Goal: Task Accomplishment & Management: Manage account settings

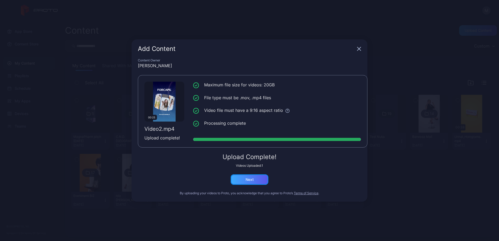
click at [256, 181] on div "Next" at bounding box center [250, 179] width 38 height 10
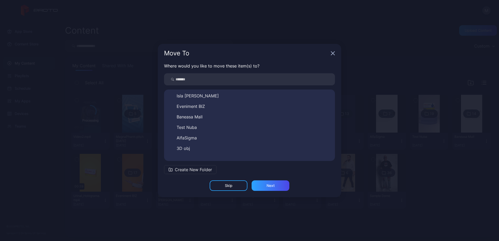
scroll to position [92, 0]
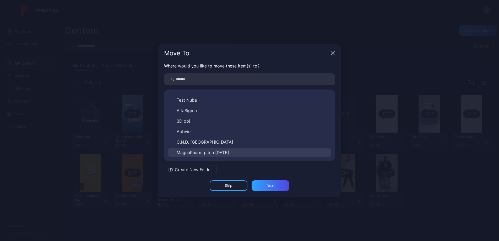
click at [218, 151] on span "MagnaPharm pitch [DATE]" at bounding box center [203, 152] width 52 height 6
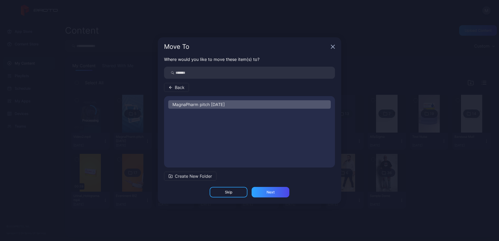
scroll to position [0, 0]
click at [269, 193] on div "Next" at bounding box center [270, 192] width 8 height 4
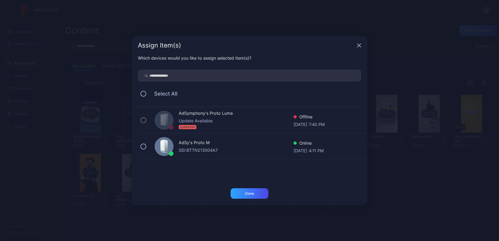
click at [242, 153] on div "AdSy's Proto M SID: BTTN213004A7 Online [DATE] 4:11 PM" at bounding box center [253, 146] width 230 height 26
click at [263, 195] on div "Done" at bounding box center [250, 193] width 38 height 10
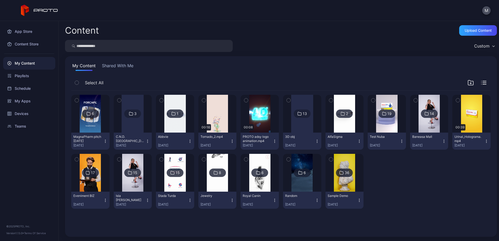
click at [94, 115] on div "6" at bounding box center [93, 113] width 2 height 5
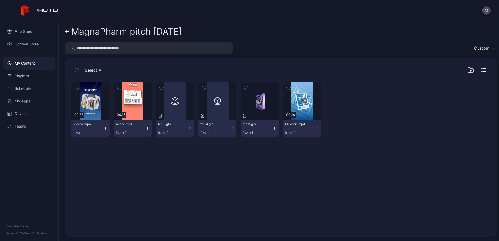
click at [163, 86] on icon "button" at bounding box center [162, 88] width 4 height 6
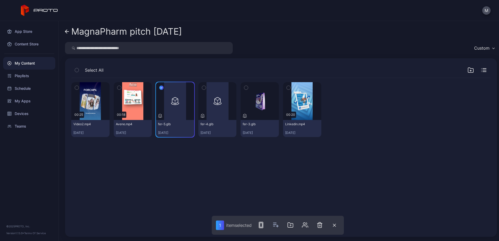
click at [206, 87] on icon "button" at bounding box center [204, 88] width 4 height 6
click at [320, 224] on icon "button" at bounding box center [321, 224] width 6 height 6
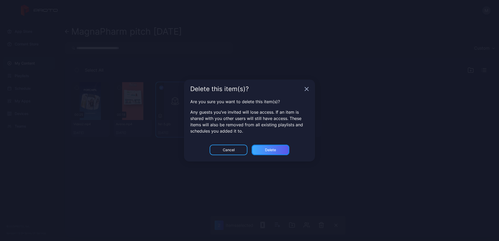
click at [271, 150] on div "Delete" at bounding box center [270, 150] width 11 height 4
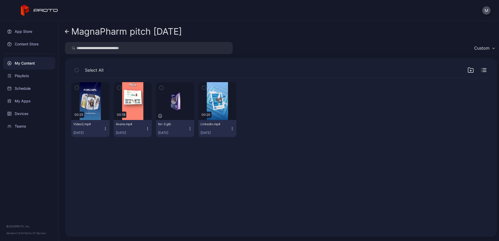
click at [67, 30] on icon at bounding box center [66, 32] width 2 height 4
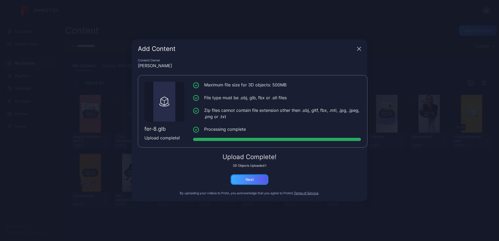
click at [255, 181] on div "Next" at bounding box center [250, 179] width 38 height 10
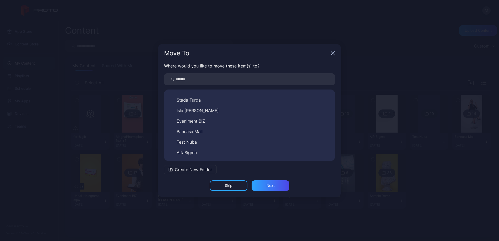
scroll to position [92, 0]
drag, startPoint x: 221, startPoint y: 151, endPoint x: 227, endPoint y: 155, distance: 6.7
click at [221, 151] on span "MagnaPharm pitch [DATE]" at bounding box center [203, 152] width 52 height 6
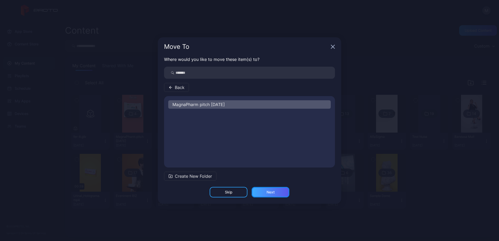
click at [275, 193] on div "Next" at bounding box center [271, 192] width 38 height 10
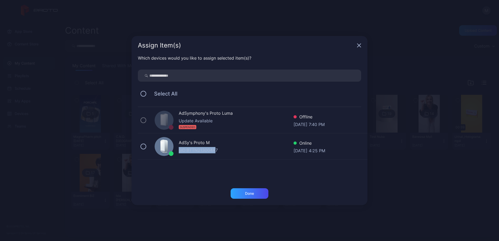
click at [218, 147] on div "SID: BTTN213004A7" at bounding box center [236, 150] width 115 height 6
click at [253, 194] on div "Done" at bounding box center [249, 193] width 9 height 4
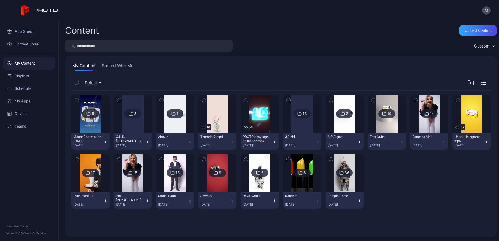
click at [91, 113] on icon at bounding box center [88, 113] width 4 height 6
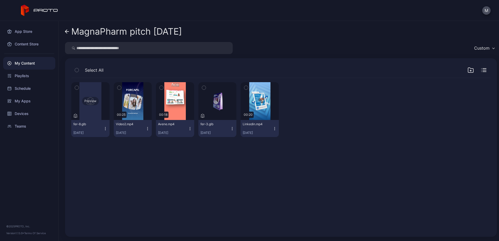
click at [95, 100] on div "Preview" at bounding box center [90, 101] width 17 height 8
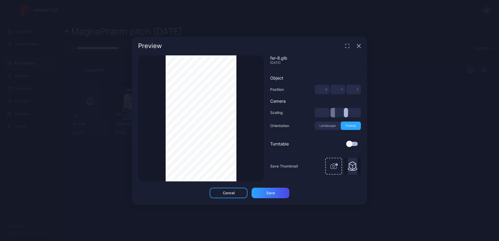
type input "***"
type input "*"
type input "***"
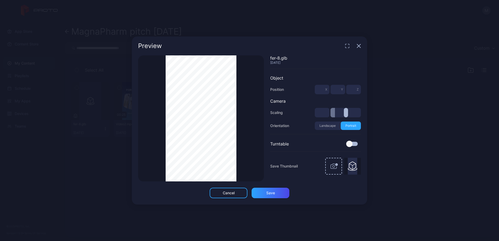
type input "***"
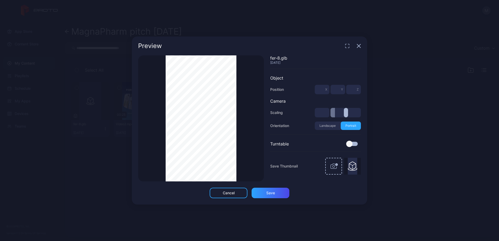
type input "***"
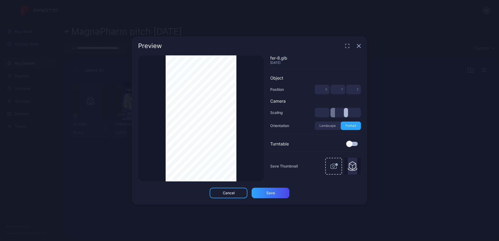
type input "***"
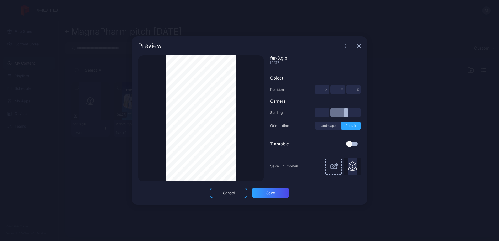
type input "*"
type input "***"
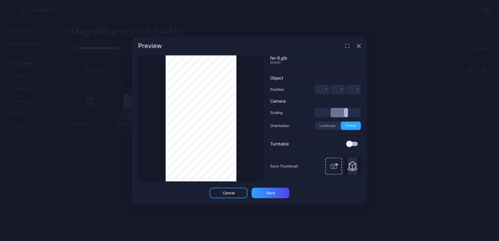
type input "***"
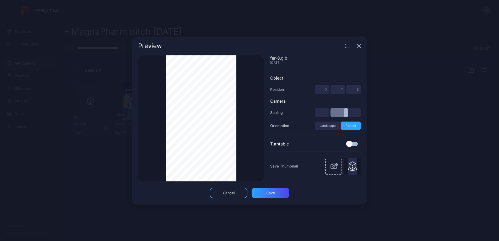
type input "***"
type input "*"
type input "***"
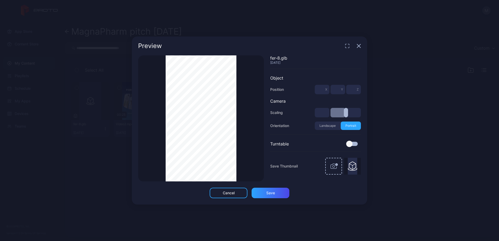
type input "***"
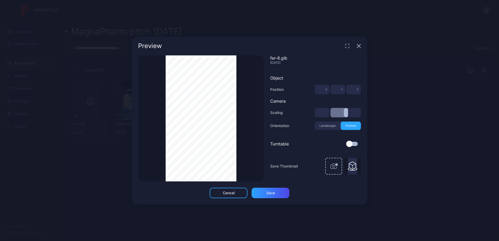
type input "***"
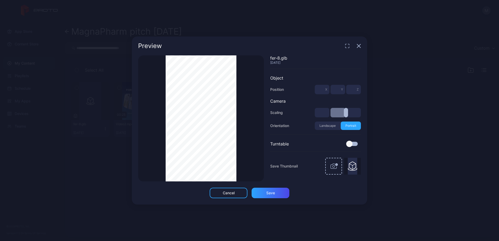
type input "***"
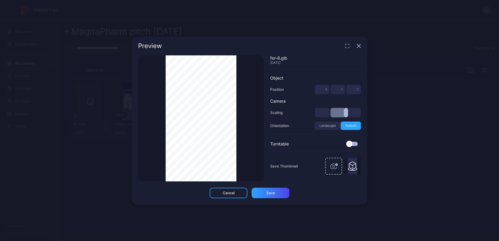
type input "**"
type input "*"
type input "***"
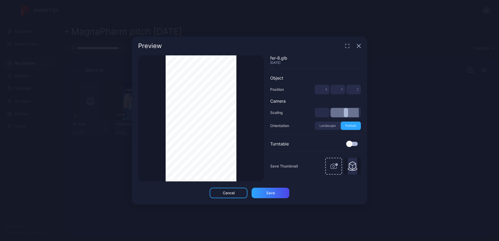
type input "***"
type input "*"
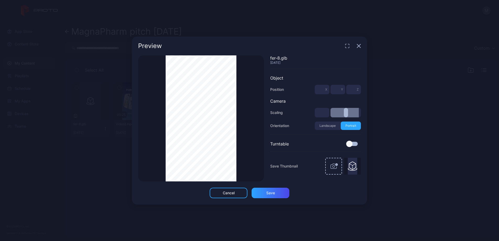
type input "***"
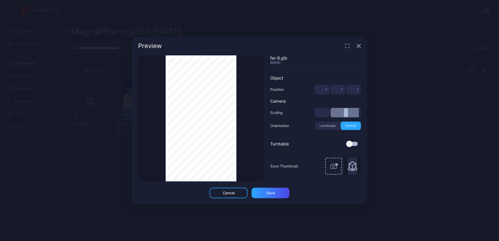
type input "***"
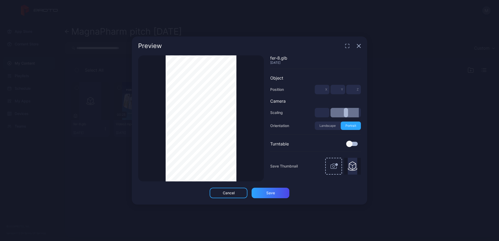
type input "***"
type input "*"
type input "***"
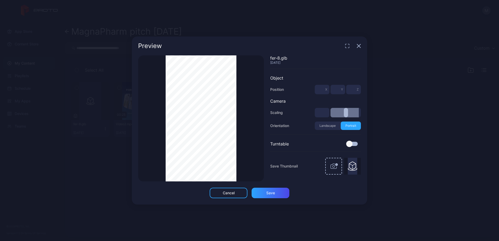
type input "***"
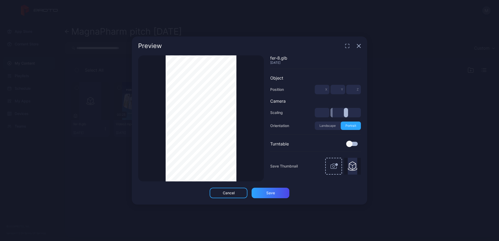
type input "***"
type input "*"
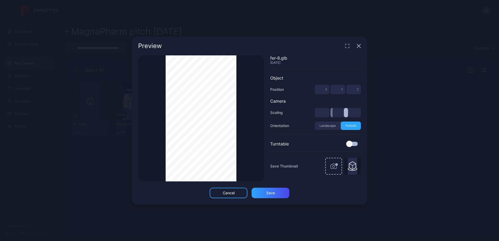
type input "*"
type input "***"
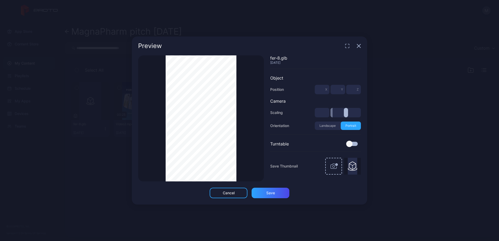
type input "***"
type input "**"
drag, startPoint x: 342, startPoint y: 115, endPoint x: 364, endPoint y: 114, distance: 21.8
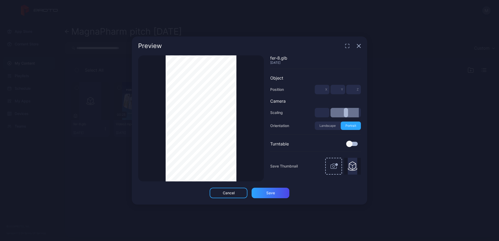
click at [384, 118] on div "Preview Thumbnail Saved fer-8.glb [DATE] Object Position * X * Y * Z Camera Sca…" at bounding box center [249, 120] width 499 height 241
click at [125, 121] on div "Preview Thumbnail Saved fer-8.glb [DATE] Object Position * X * Y * Z Camera Sca…" at bounding box center [249, 120] width 499 height 241
click at [137, 89] on div "Thumbnail Saved fer-8.glb [DATE] Object Position * X * Y * Z Camera Scaling ** …" at bounding box center [249, 121] width 235 height 132
type input "***"
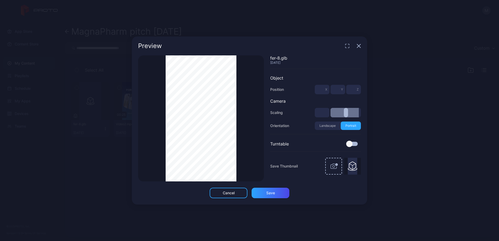
type input "***"
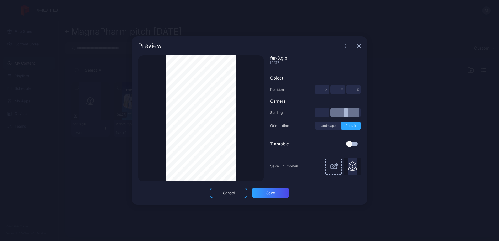
type input "***"
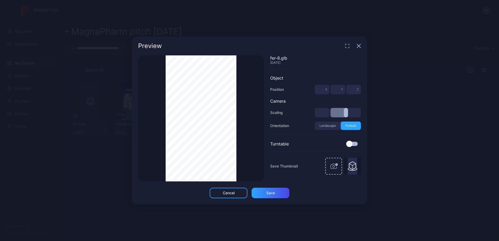
type input "***"
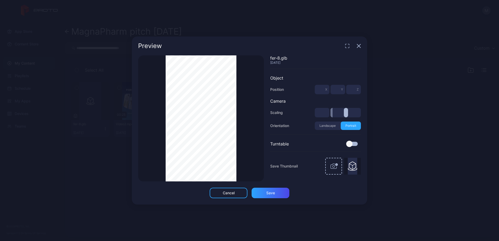
type input "***"
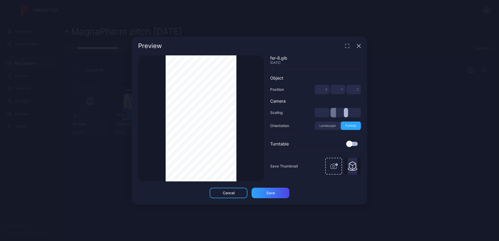
type input "***"
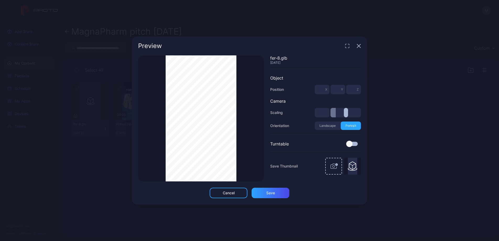
type input "***"
type input "*"
type input "***"
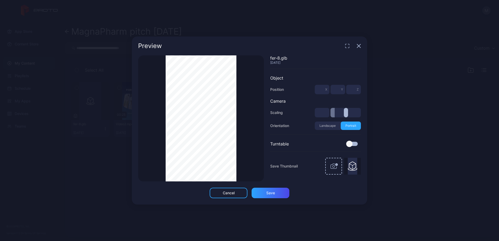
type input "***"
type input "*"
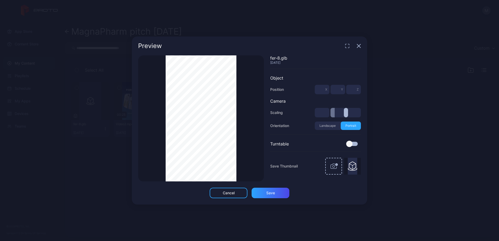
type input "*"
type input "***"
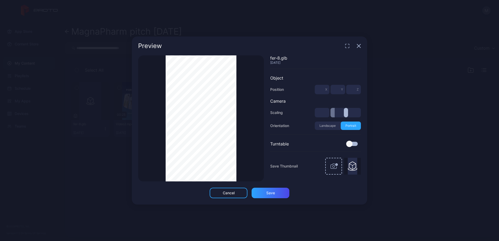
type input "*"
type input "***"
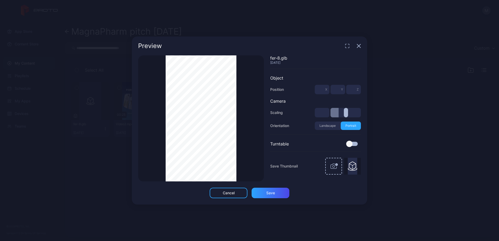
type input "***"
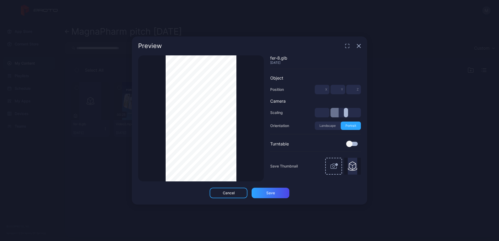
type input "***"
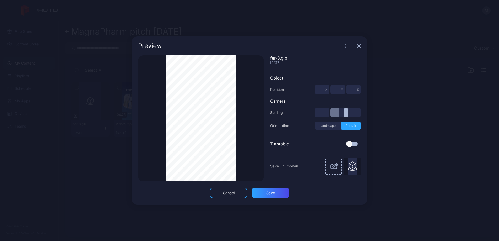
type input "***"
type input "*"
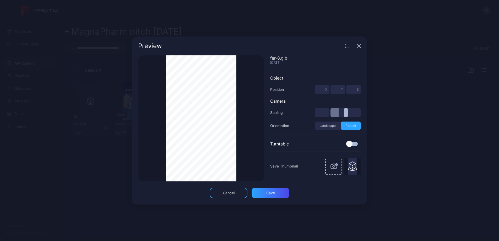
type input "***"
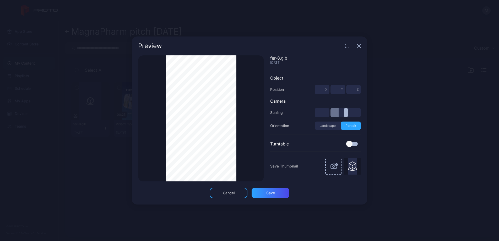
type input "***"
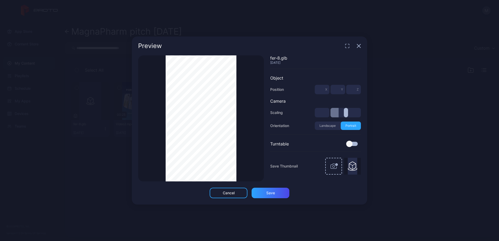
type input "***"
type input "**"
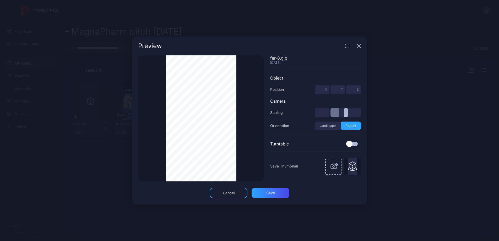
type input "**"
drag, startPoint x: 346, startPoint y: 113, endPoint x: 378, endPoint y: 109, distance: 31.9
click at [361, 109] on input "range" at bounding box center [345, 112] width 30 height 9
click at [358, 47] on icon "button" at bounding box center [359, 46] width 4 height 4
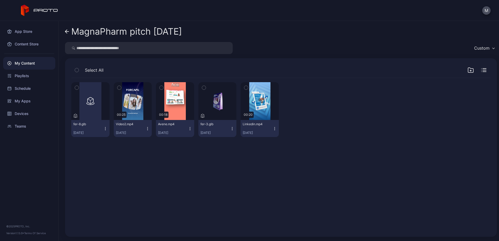
click at [68, 31] on icon at bounding box center [67, 31] width 4 height 4
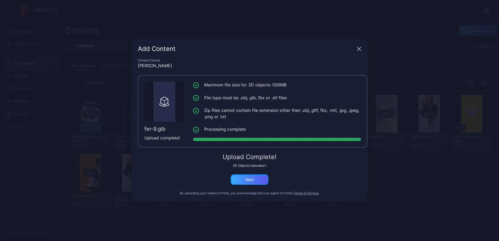
click at [257, 177] on div "Next" at bounding box center [250, 179] width 38 height 10
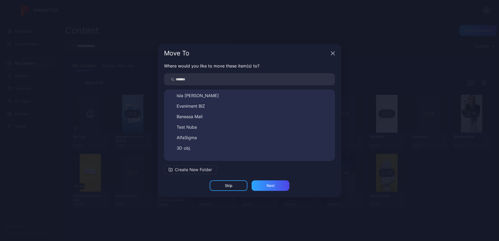
scroll to position [92, 0]
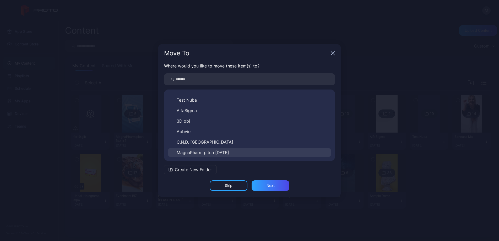
click at [221, 154] on span "MagnaPharm pitch [DATE]" at bounding box center [203, 152] width 52 height 6
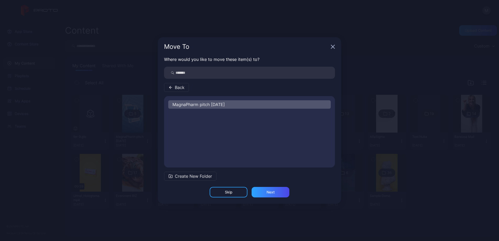
scroll to position [0, 0]
click at [278, 192] on div "Next" at bounding box center [271, 192] width 38 height 10
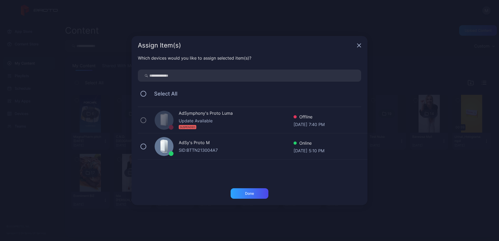
click at [220, 147] on div "SID: BTTN213004A7" at bounding box center [236, 150] width 115 height 6
click at [254, 193] on div "Done" at bounding box center [249, 193] width 9 height 4
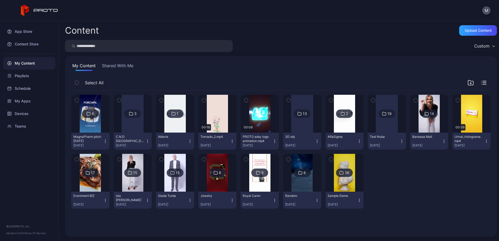
click at [94, 114] on div "6" at bounding box center [93, 113] width 2 height 5
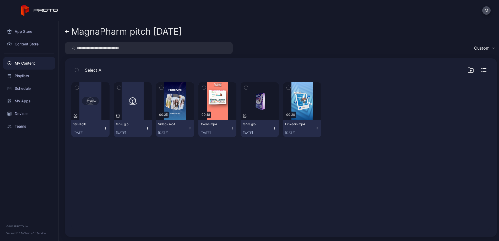
click at [95, 100] on div "Preview" at bounding box center [90, 101] width 17 height 8
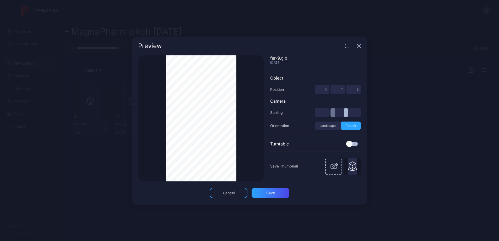
type input "***"
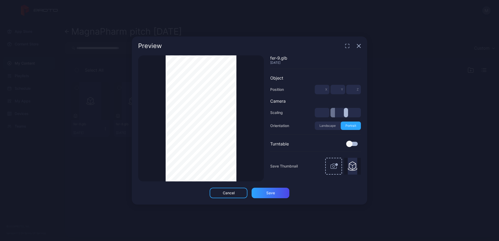
type input "***"
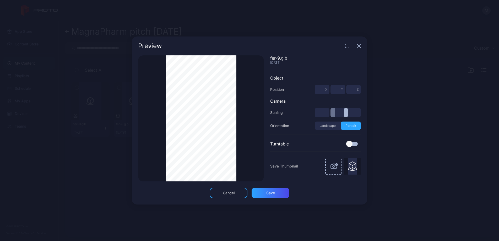
type input "***"
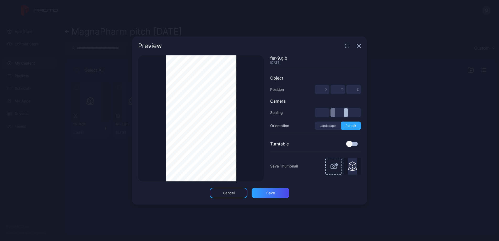
type input "***"
type input "**"
drag, startPoint x: 341, startPoint y: 114, endPoint x: 391, endPoint y: 117, distance: 50.4
type input "**"
click at [361, 117] on input "range" at bounding box center [345, 112] width 30 height 9
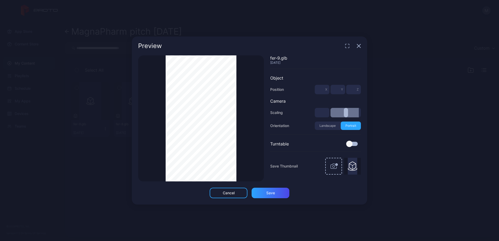
click at [392, 83] on div "Preview Thumbnail Saved fer-9.glb [DATE] Object Position * X * Y * Z Camera Sca…" at bounding box center [249, 120] width 499 height 241
click at [275, 193] on div "Save" at bounding box center [271, 192] width 38 height 10
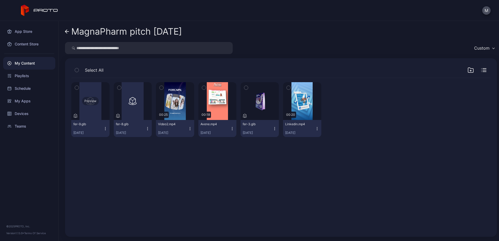
click at [94, 101] on div "Preview" at bounding box center [90, 101] width 17 height 8
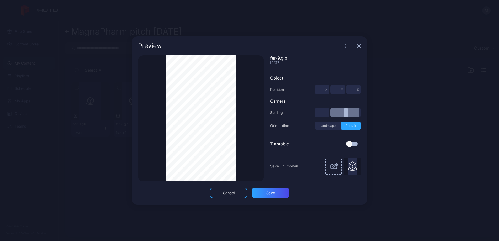
click at [363, 45] on div "Preview" at bounding box center [249, 45] width 235 height 19
click at [359, 46] on icon "button" at bounding box center [358, 45] width 3 height 3
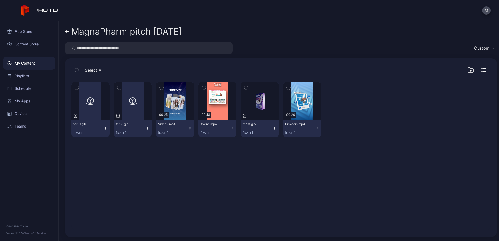
click at [210, 182] on div "Preview fer-9.glb [DATE] Preview fer-8.glb [DATE] Preview 00:25 Video2.mp4 [DAT…" at bounding box center [281, 154] width 428 height 161
click at [121, 87] on icon "button" at bounding box center [119, 88] width 4 height 6
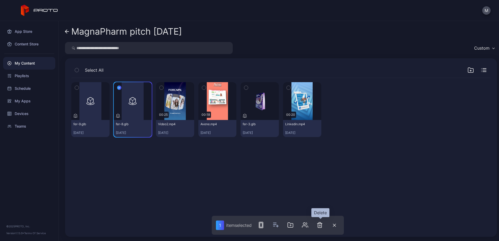
click at [321, 225] on icon "button" at bounding box center [320, 224] width 6 height 6
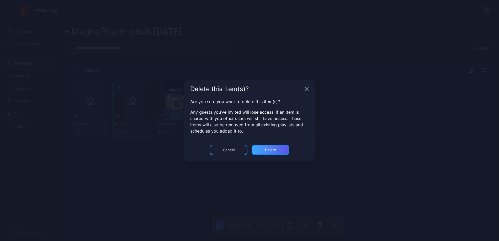
click at [277, 149] on div "Delete" at bounding box center [271, 149] width 38 height 10
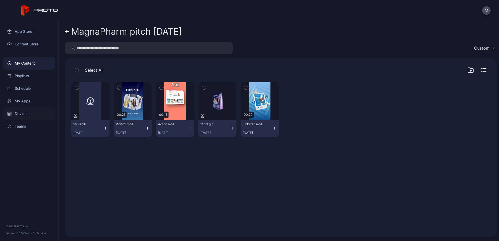
click at [36, 113] on div "Devices" at bounding box center [29, 113] width 52 height 13
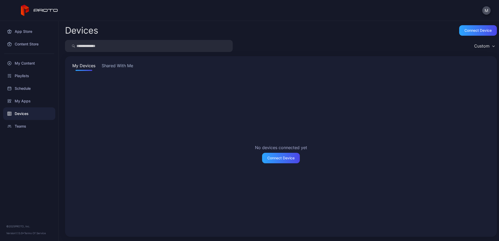
click at [125, 68] on button "Shared With Me" at bounding box center [118, 66] width 34 height 8
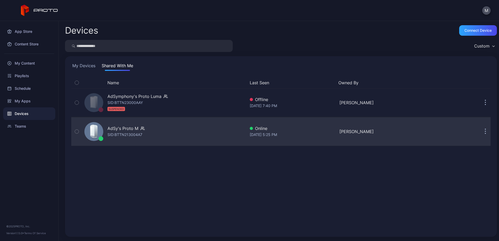
click at [155, 134] on div "AdSy's Proto M SID: BTTN213004A7" at bounding box center [163, 131] width 163 height 26
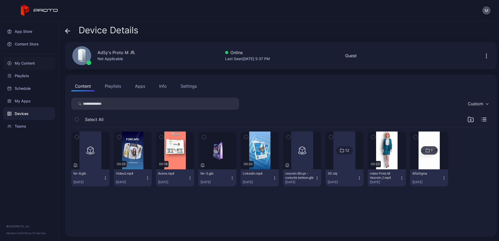
click at [32, 64] on div "My Content" at bounding box center [29, 63] width 52 height 13
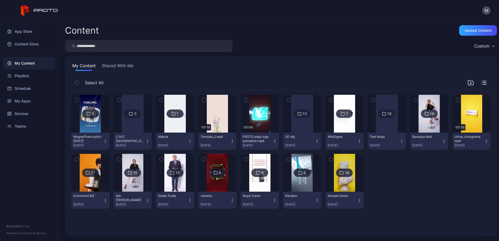
click at [386, 116] on icon at bounding box center [384, 113] width 4 height 6
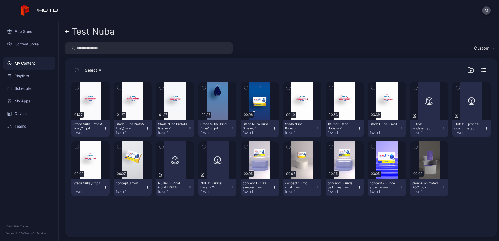
click at [68, 33] on icon at bounding box center [67, 31] width 4 height 4
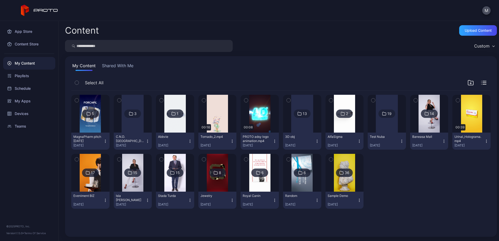
click at [333, 159] on icon "button" at bounding box center [331, 159] width 4 height 6
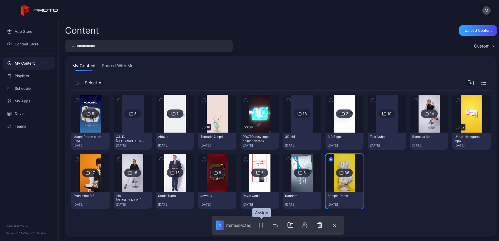
click at [261, 225] on icon "button" at bounding box center [261, 224] width 6 height 6
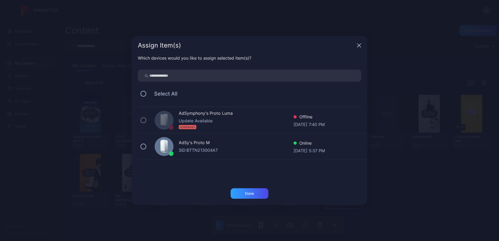
click at [201, 142] on div "AdSy's Proto M" at bounding box center [236, 143] width 115 height 8
click at [250, 192] on div "Done" at bounding box center [249, 193] width 9 height 4
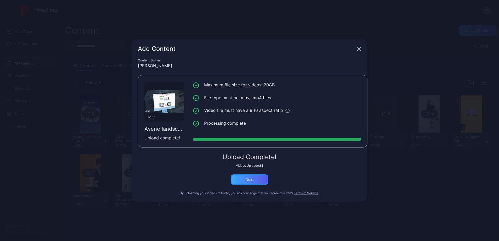
click at [257, 177] on div "Next" at bounding box center [250, 179] width 38 height 10
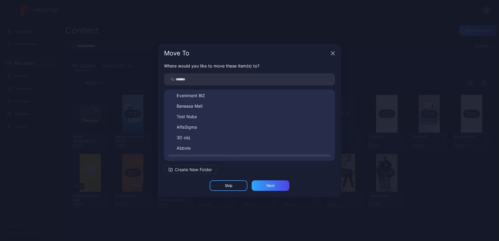
scroll to position [92, 0]
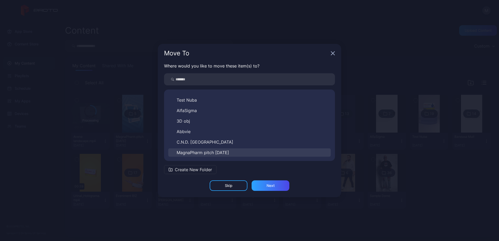
click at [229, 151] on span "MagnaPharm pitch [DATE]" at bounding box center [203, 152] width 52 height 6
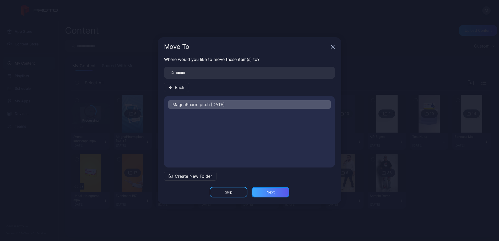
click at [273, 194] on div "Next" at bounding box center [270, 192] width 8 height 4
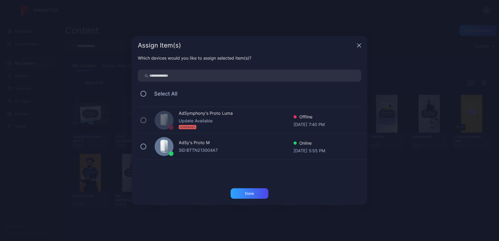
click at [147, 146] on div "AdSy's Proto M SID: BTTN213004A7 Online [DATE] 5:55 PM" at bounding box center [253, 146] width 230 height 26
click at [255, 195] on div "Done" at bounding box center [250, 193] width 38 height 10
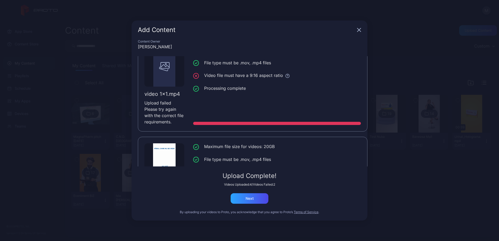
scroll to position [112, 0]
click at [259, 199] on div "Next" at bounding box center [250, 198] width 38 height 10
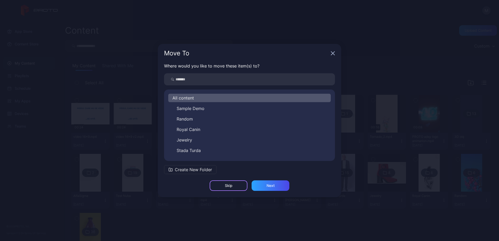
click at [240, 187] on div "Skip" at bounding box center [229, 185] width 38 height 10
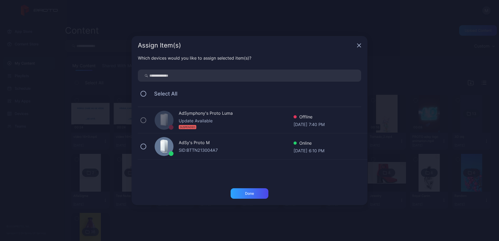
click at [357, 46] on icon "button" at bounding box center [359, 45] width 4 height 4
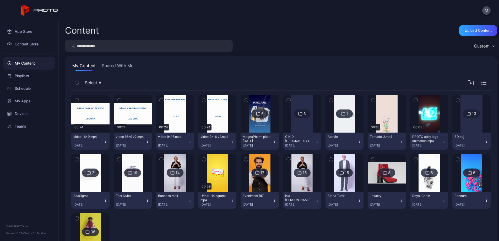
click at [77, 99] on icon "button" at bounding box center [77, 100] width 4 height 6
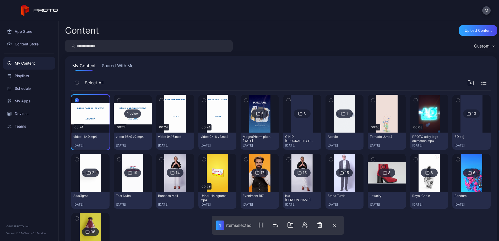
drag, startPoint x: 122, startPoint y: 99, endPoint x: 136, endPoint y: 99, distance: 13.9
click at [121, 99] on icon "button" at bounding box center [119, 100] width 4 height 6
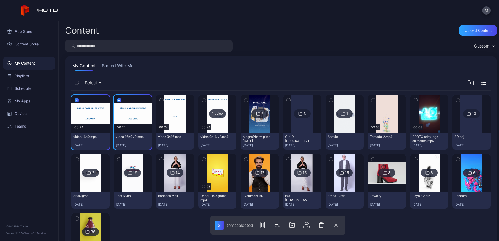
drag, startPoint x: 171, startPoint y: 100, endPoint x: 223, endPoint y: 98, distance: 52.4
click at [163, 100] on icon "button" at bounding box center [162, 100] width 4 height 6
click at [206, 99] on icon "button" at bounding box center [204, 100] width 4 height 6
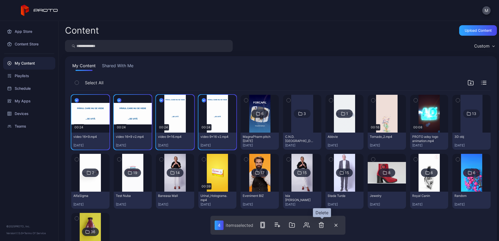
click at [323, 226] on icon "button" at bounding box center [321, 224] width 6 height 6
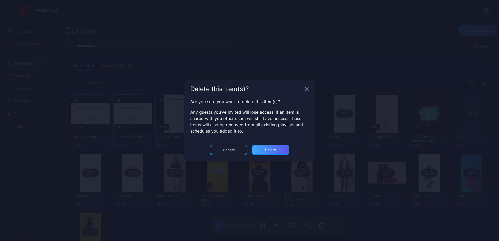
click at [275, 150] on div "Delete" at bounding box center [270, 150] width 11 height 4
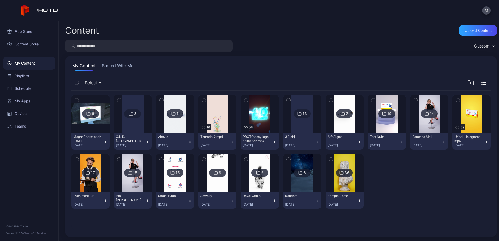
click at [99, 112] on div "6" at bounding box center [90, 113] width 17 height 8
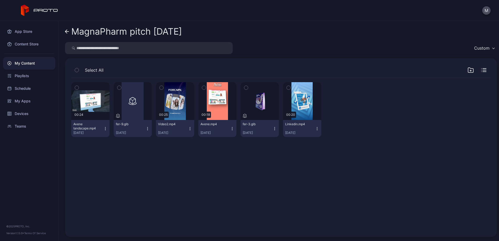
click at [470, 70] on icon "button" at bounding box center [471, 70] width 2 height 0
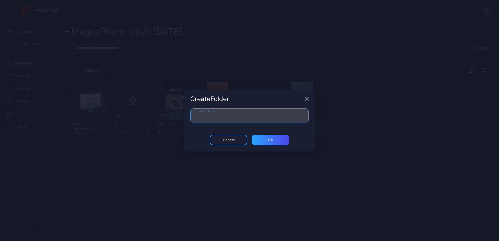
click at [216, 117] on input "Folder Name" at bounding box center [249, 115] width 118 height 15
type input "********"
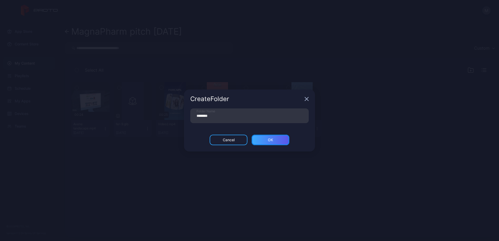
click at [277, 141] on div "ОК" at bounding box center [271, 139] width 38 height 10
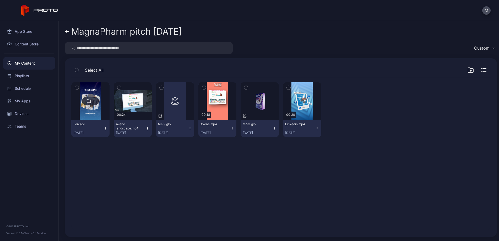
click at [403, 129] on div "1 Forcapil [DATE] Preview 00:24 Avene landscape.mp4 [DATE] Preview fer-9.glb [D…" at bounding box center [280, 109] width 419 height 63
click at [310, 102] on div "Preview" at bounding box center [302, 101] width 17 height 8
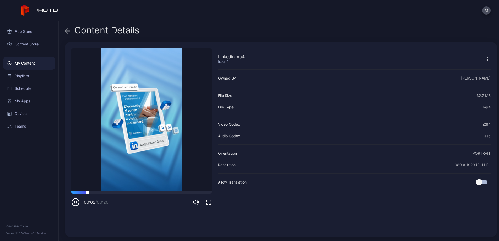
drag, startPoint x: 127, startPoint y: 191, endPoint x: 136, endPoint y: 191, distance: 9.4
click at [136, 191] on div at bounding box center [141, 191] width 140 height 3
click at [68, 31] on icon at bounding box center [67, 30] width 5 height 5
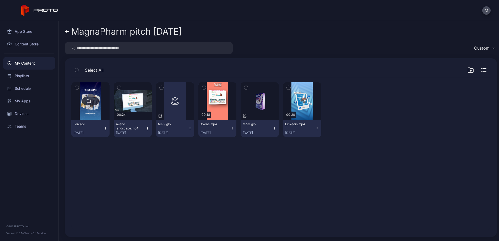
click at [268, 169] on div "1 Forcapil [DATE] Preview 00:24 Avene landscape.mp4 [DATE] Preview fer-9.glb [D…" at bounding box center [281, 154] width 428 height 161
click at [467, 70] on icon "button" at bounding box center [470, 70] width 6 height 6
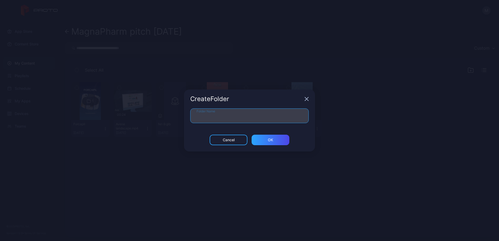
click at [233, 117] on input "Folder Name" at bounding box center [249, 115] width 118 height 15
type input "*****"
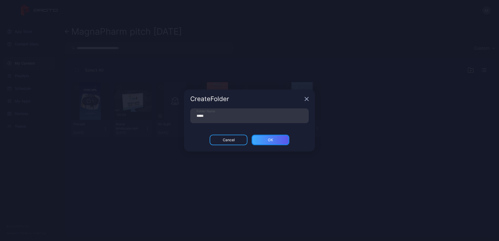
click at [267, 139] on div "ОК" at bounding box center [271, 139] width 38 height 10
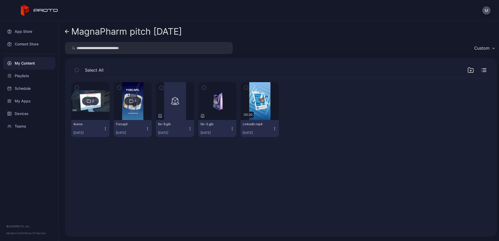
click at [37, 64] on div "My Content" at bounding box center [29, 63] width 52 height 13
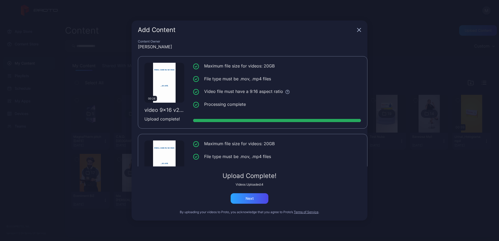
scroll to position [195, 0]
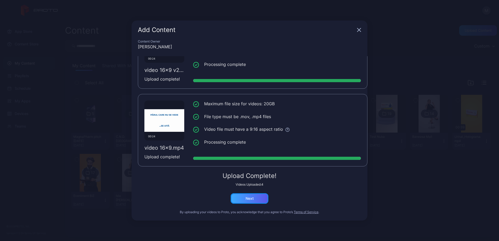
click at [261, 196] on div "Next" at bounding box center [250, 198] width 38 height 10
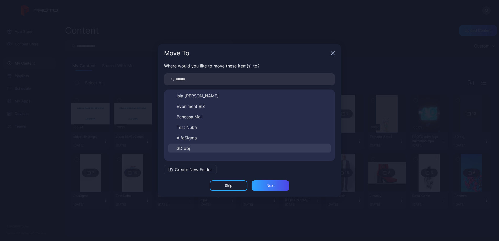
scroll to position [92, 0]
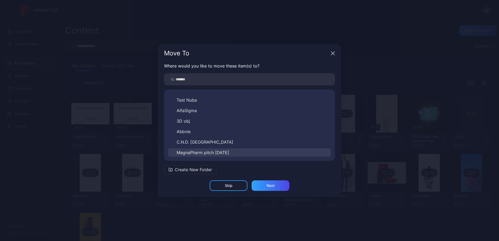
click at [222, 153] on span "MagnaPharm pitch [DATE]" at bounding box center [203, 152] width 52 height 6
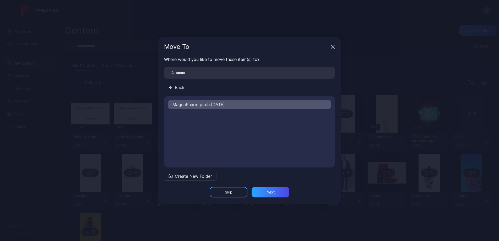
scroll to position [0, 0]
click at [205, 152] on div "MagnaPharm pitch [DATE] Forcapil Avene" at bounding box center [249, 131] width 171 height 63
click at [200, 175] on span "Create New Folder" at bounding box center [193, 176] width 37 height 6
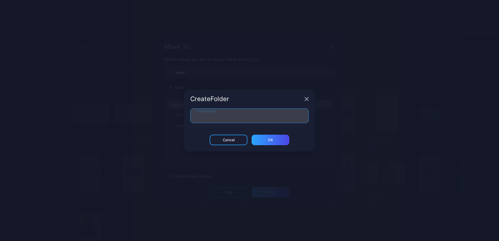
click at [217, 115] on input "Folder Name" at bounding box center [249, 115] width 118 height 15
type input "******"
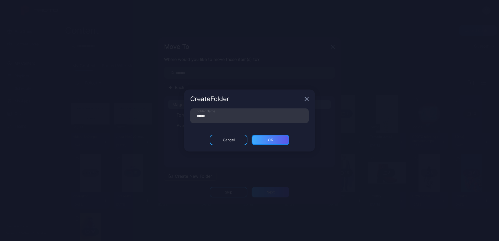
click at [266, 139] on div "ОК" at bounding box center [271, 139] width 38 height 10
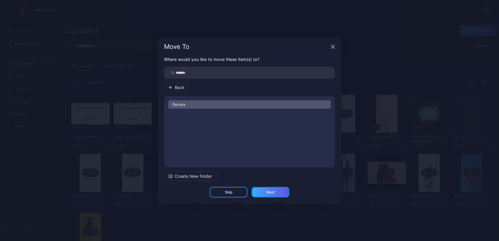
click at [274, 191] on div "Next" at bounding box center [270, 192] width 8 height 4
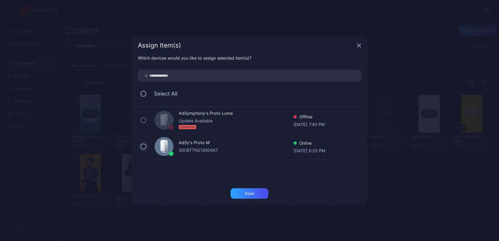
click at [143, 145] on button at bounding box center [143, 146] width 6 height 6
click at [257, 193] on div "Done" at bounding box center [250, 193] width 38 height 10
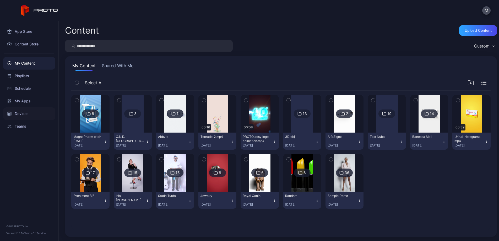
click at [30, 111] on div "Devices" at bounding box center [29, 113] width 52 height 13
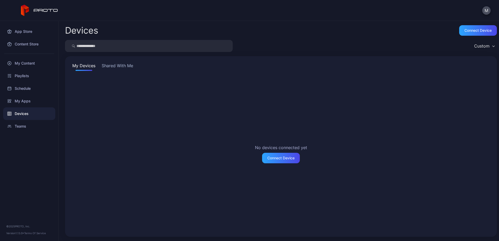
click at [124, 68] on button "Shared With Me" at bounding box center [118, 66] width 34 height 8
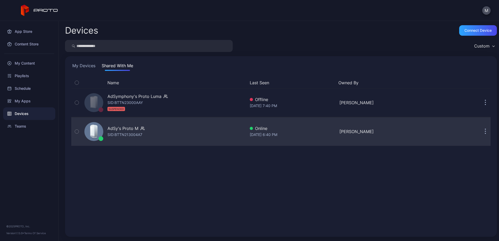
click at [134, 128] on div "AdSy's Proto M" at bounding box center [122, 128] width 31 height 6
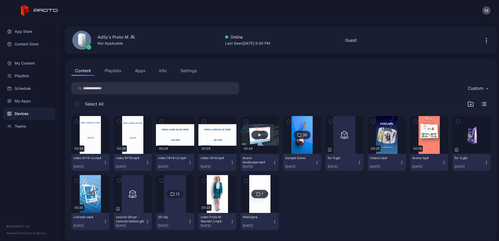
scroll to position [19, 0]
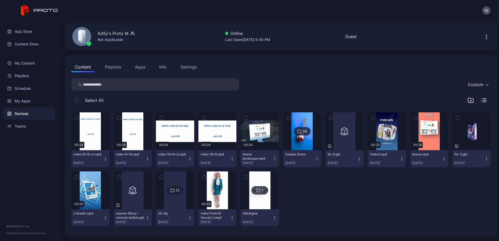
click at [467, 100] on icon "button" at bounding box center [470, 100] width 6 height 6
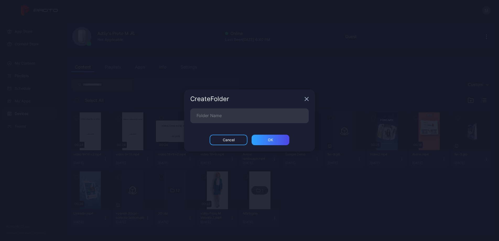
click at [308, 99] on icon "button" at bounding box center [306, 99] width 4 height 4
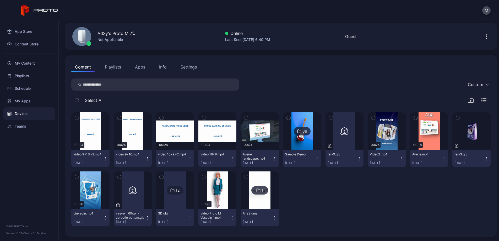
click at [268, 192] on div "1" at bounding box center [259, 190] width 17 height 8
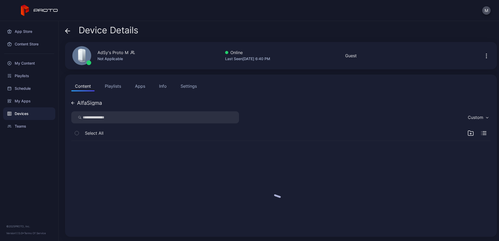
scroll to position [0, 0]
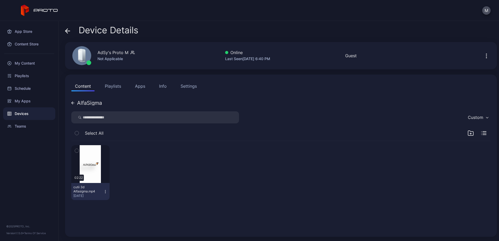
click at [69, 31] on icon at bounding box center [68, 31] width 4 height 0
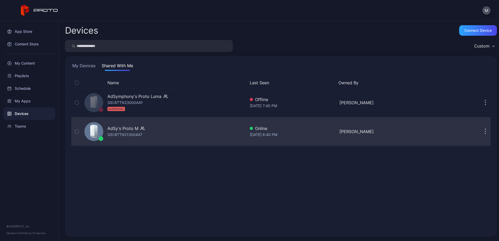
click at [131, 130] on div "AdSy's Proto M" at bounding box center [122, 128] width 31 height 6
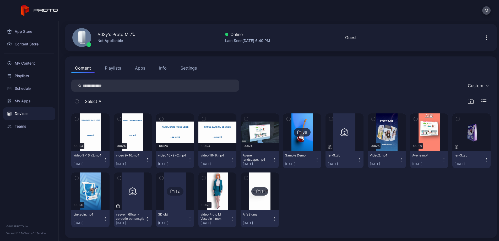
scroll to position [19, 0]
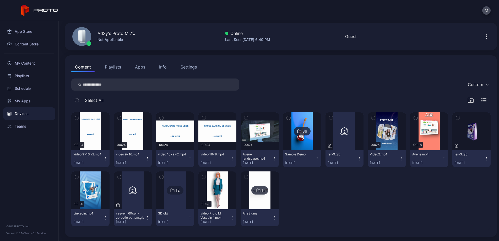
click at [395, 198] on div "00:24 video 9x16 v2.mp4 [DATE] 00:24 video 9x16.mp4 [DATE] 00:24 video 16x9 v2.…" at bounding box center [280, 169] width 419 height 122
click at [470, 101] on icon "button" at bounding box center [471, 101] width 2 height 0
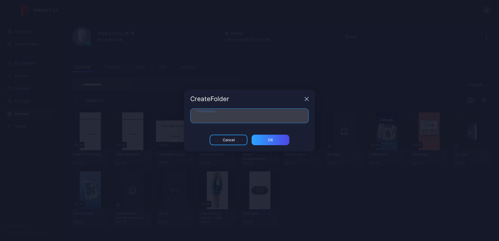
click at [212, 115] on input "Folder Name" at bounding box center [249, 115] width 118 height 15
type input "*****"
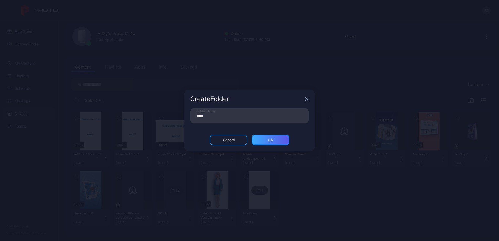
click at [271, 139] on div "ОК" at bounding box center [270, 140] width 5 height 4
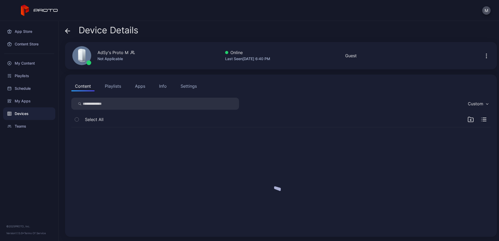
scroll to position [0, 0]
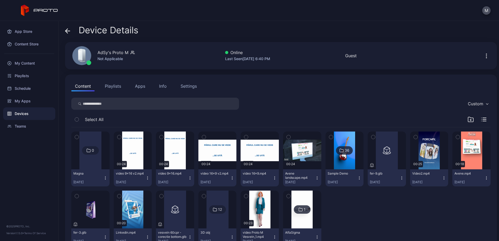
click at [121, 137] on icon "button" at bounding box center [119, 137] width 4 height 6
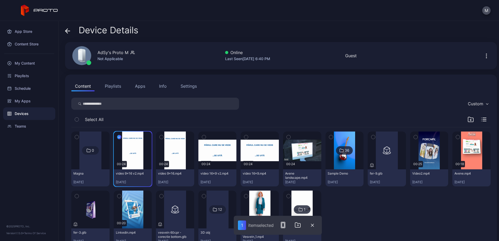
click at [163, 136] on icon "button" at bounding box center [162, 137] width 4 height 6
click at [206, 137] on icon "button" at bounding box center [204, 137] width 4 height 6
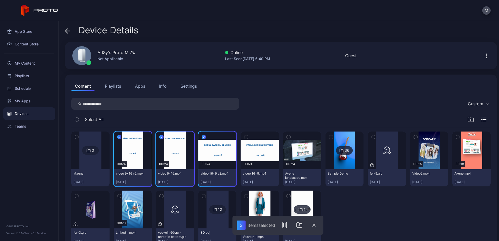
drag, startPoint x: 262, startPoint y: 138, endPoint x: 267, endPoint y: 138, distance: 5.2
click at [248, 138] on icon "button" at bounding box center [246, 137] width 4 height 6
click at [290, 136] on icon "button" at bounding box center [289, 137] width 4 height 6
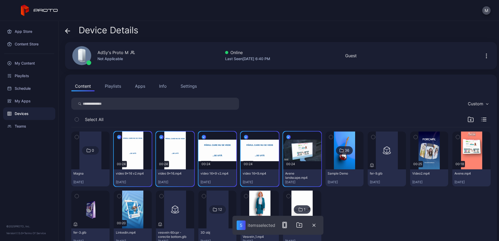
click at [375, 136] on icon "button" at bounding box center [373, 137] width 4 height 6
click at [416, 137] on icon "button" at bounding box center [415, 137] width 1 height 1
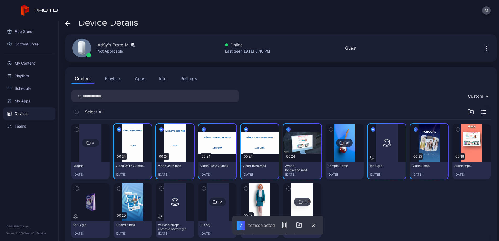
scroll to position [19, 0]
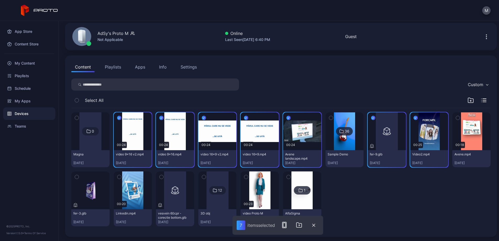
click at [456, 121] on icon "button" at bounding box center [458, 118] width 4 height 6
click at [79, 177] on icon "button" at bounding box center [77, 177] width 4 height 6
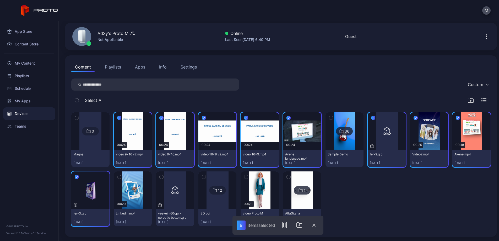
drag, startPoint x: 171, startPoint y: 177, endPoint x: 173, endPoint y: 179, distance: 3.0
click at [121, 177] on icon "button" at bounding box center [119, 177] width 4 height 6
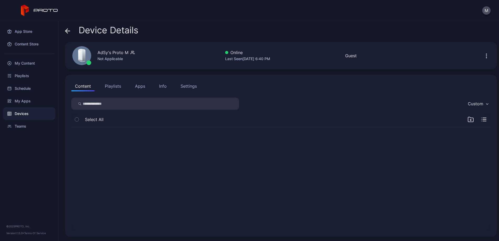
scroll to position [0, 0]
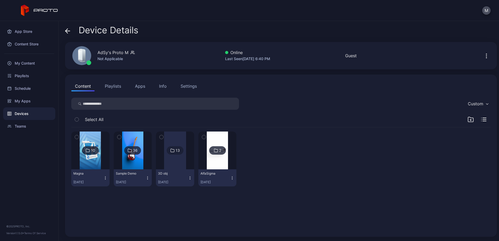
click at [101, 163] on img at bounding box center [90, 150] width 21 height 38
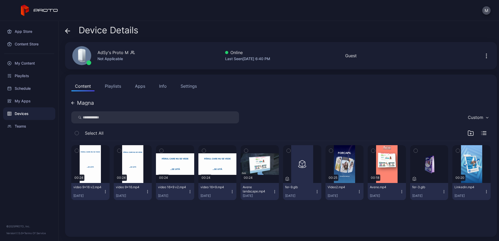
click at [467, 134] on icon "button" at bounding box center [470, 133] width 6 height 6
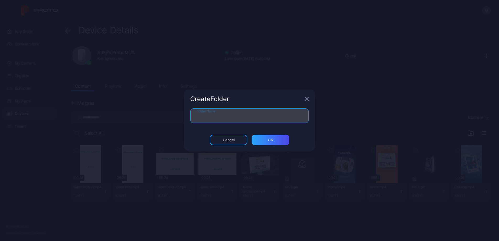
click at [222, 118] on input "Folder Name" at bounding box center [249, 115] width 118 height 15
type input "*****"
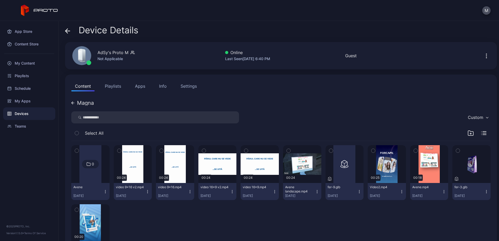
click at [289, 151] on icon "button" at bounding box center [288, 150] width 1 height 1
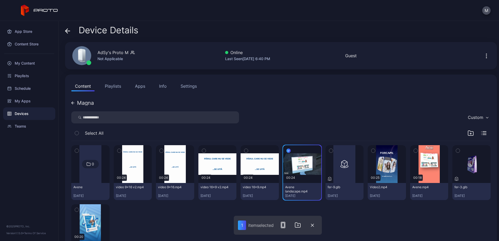
click at [417, 151] on icon "button" at bounding box center [416, 151] width 4 height 6
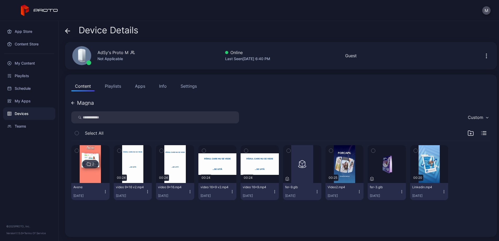
click at [467, 132] on icon "button" at bounding box center [470, 133] width 6 height 6
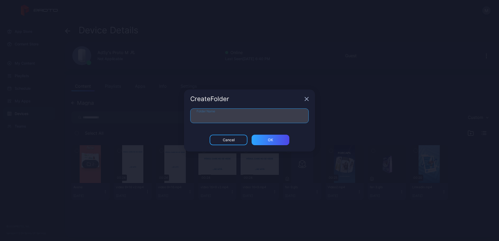
click at [263, 116] on input "Folder Name" at bounding box center [249, 115] width 118 height 15
type input "********"
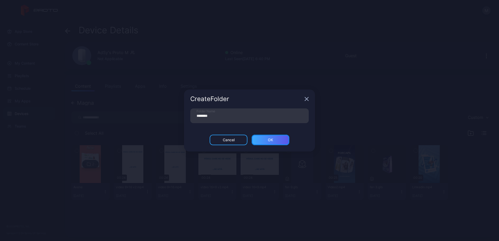
click at [279, 139] on div "ОК" at bounding box center [271, 139] width 38 height 10
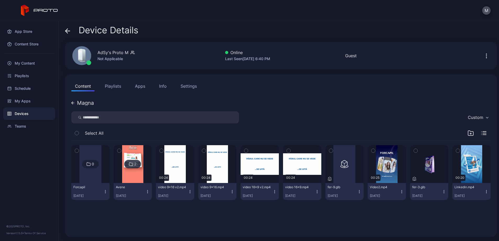
click at [162, 150] on icon "button" at bounding box center [161, 150] width 1 height 1
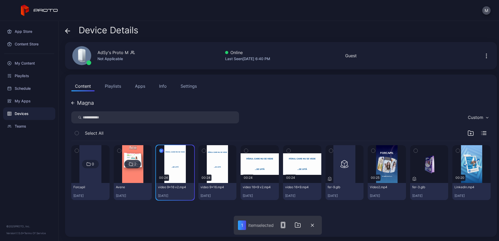
click at [206, 150] on icon "button" at bounding box center [204, 151] width 4 height 6
click at [248, 150] on icon "button" at bounding box center [246, 151] width 4 height 6
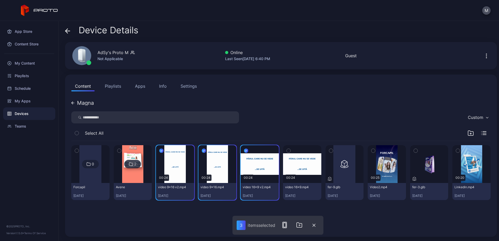
click at [290, 150] on icon "button" at bounding box center [289, 151] width 4 height 6
click at [375, 148] on icon "button" at bounding box center [373, 151] width 4 height 6
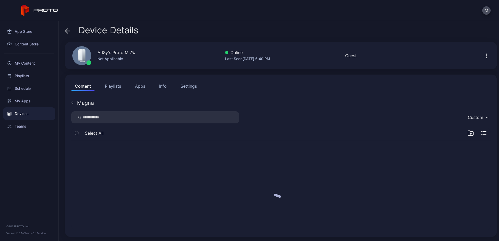
scroll to position [0, 0]
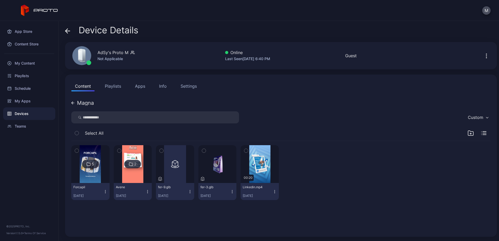
click at [441, 199] on div "5 Forcapil [DATE] 2 Avene [DATE] fer-9.glb [DATE] fer-3.glb [DATE] 00:20 Linked…" at bounding box center [280, 172] width 419 height 63
click at [471, 134] on icon "button" at bounding box center [471, 134] width 0 height 2
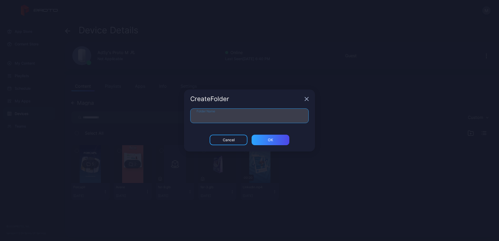
click at [238, 121] on input "Folder Name" at bounding box center [249, 115] width 118 height 15
type input "******"
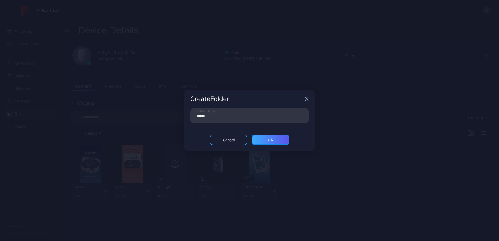
click at [267, 139] on div "ОК" at bounding box center [271, 139] width 38 height 10
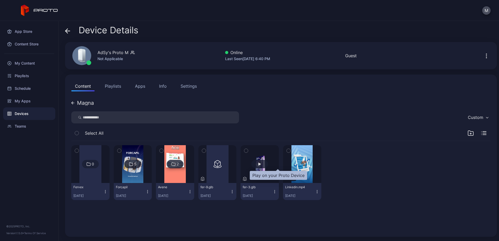
click at [268, 164] on div "button" at bounding box center [259, 164] width 17 height 8
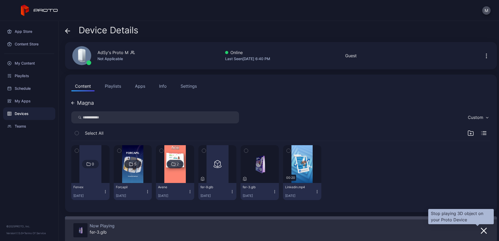
click at [481, 228] on icon "button" at bounding box center [483, 230] width 5 height 5
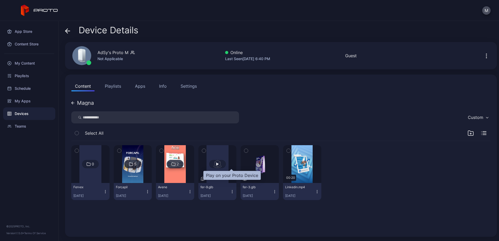
click at [226, 164] on div "button" at bounding box center [217, 164] width 17 height 8
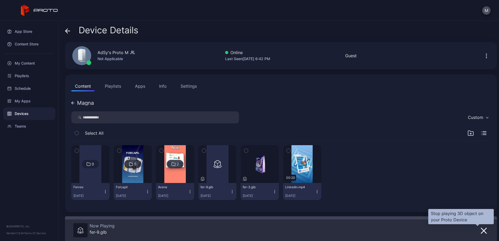
drag, startPoint x: 477, startPoint y: 229, endPoint x: 391, endPoint y: 197, distance: 92.0
click at [481, 229] on icon "button" at bounding box center [484, 230] width 6 height 6
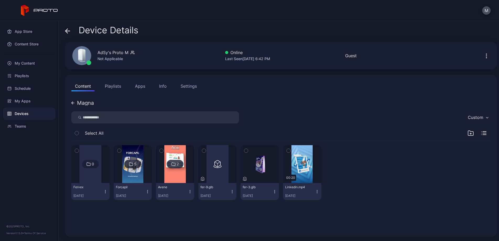
click at [206, 150] on icon "button" at bounding box center [204, 151] width 4 height 6
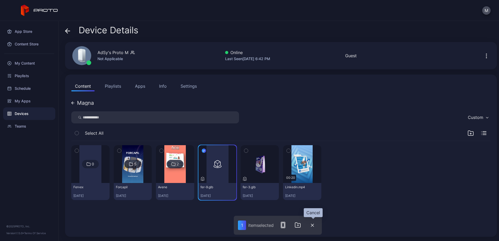
click at [314, 224] on icon "button" at bounding box center [312, 224] width 3 height 3
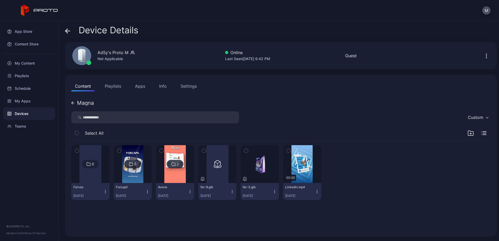
click at [206, 151] on icon "button" at bounding box center [204, 151] width 4 height 6
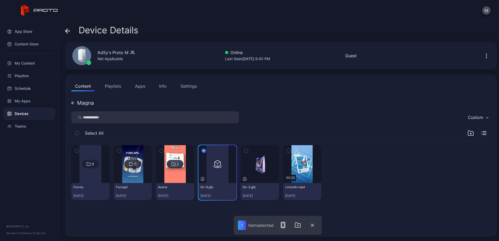
click at [252, 150] on button "button" at bounding box center [246, 150] width 11 height 11
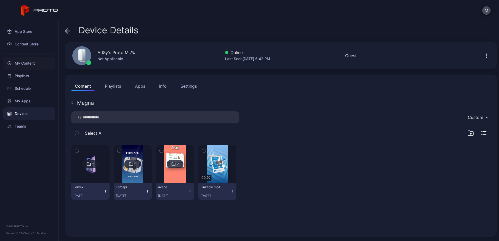
click at [31, 63] on div "My Content" at bounding box center [29, 63] width 52 height 13
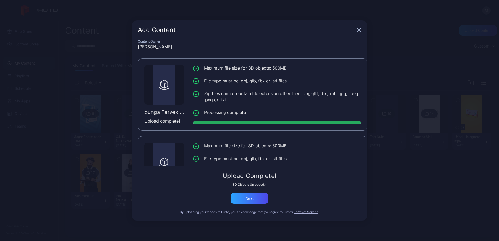
scroll to position [195, 0]
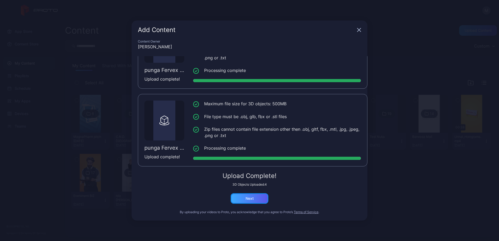
click at [261, 194] on div "Next" at bounding box center [250, 198] width 38 height 10
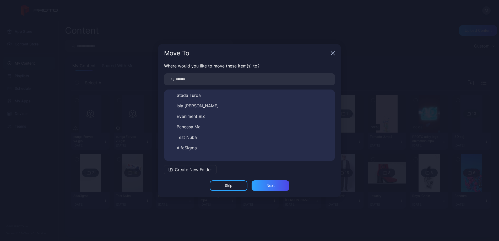
scroll to position [92, 0]
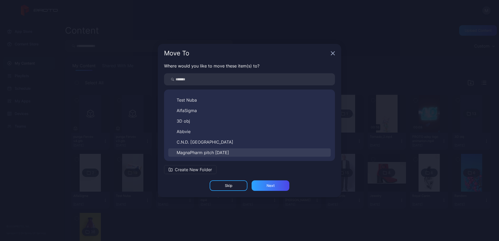
click at [215, 154] on span "MagnaPharm pitch [DATE]" at bounding box center [203, 152] width 52 height 6
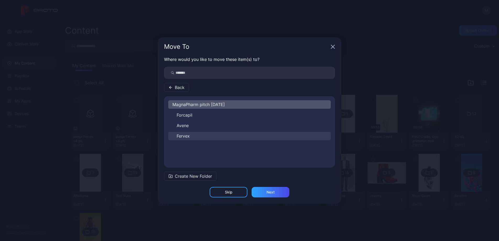
click at [205, 137] on button "Fervex" at bounding box center [249, 136] width 162 height 8
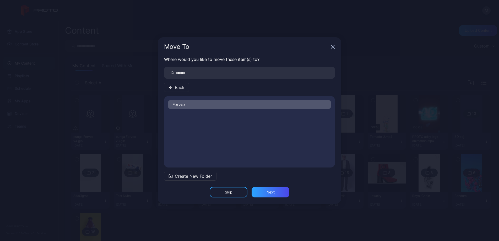
click at [195, 177] on span "Create New Folder" at bounding box center [193, 176] width 37 height 6
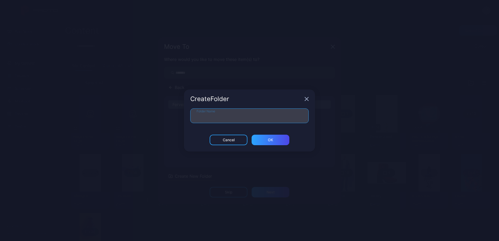
click at [218, 117] on input "Folder Name" at bounding box center [249, 115] width 118 height 15
drag, startPoint x: 198, startPoint y: 115, endPoint x: 173, endPoint y: 113, distance: 24.7
click at [173, 113] on div "Create Folder *** Folder Name Cancel ОК" at bounding box center [249, 120] width 499 height 241
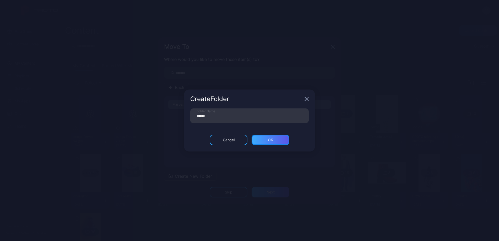
click at [265, 141] on div "ОК" at bounding box center [271, 139] width 38 height 10
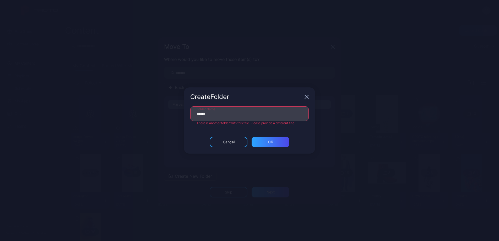
click at [204, 115] on input "******" at bounding box center [249, 113] width 118 height 15
click at [272, 144] on div "ОК" at bounding box center [271, 142] width 38 height 10
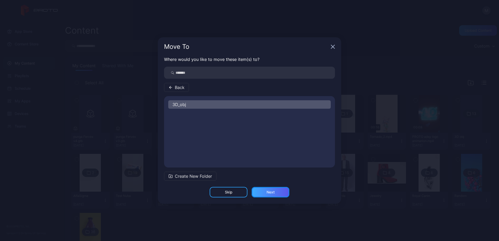
click at [271, 192] on div "Next" at bounding box center [270, 192] width 8 height 4
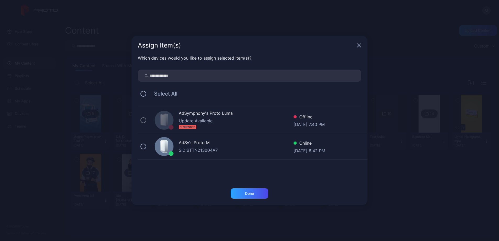
drag, startPoint x: 143, startPoint y: 146, endPoint x: 169, endPoint y: 154, distance: 26.9
click at [143, 146] on button at bounding box center [143, 146] width 6 height 6
click at [254, 194] on div "Done" at bounding box center [249, 193] width 9 height 4
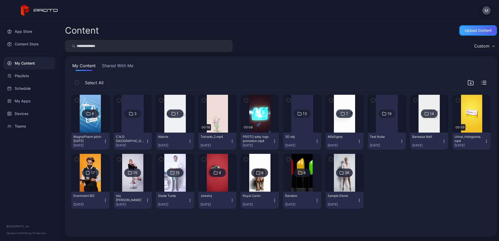
click at [472, 32] on div "Upload Content" at bounding box center [478, 30] width 27 height 4
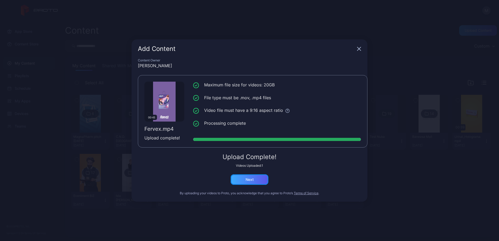
click at [252, 181] on div "Next" at bounding box center [250, 179] width 8 height 4
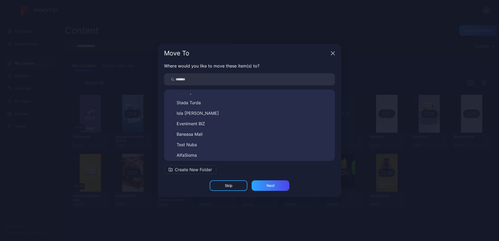
scroll to position [92, 0]
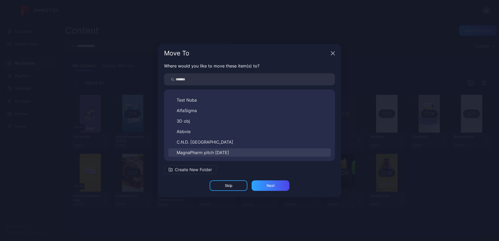
click at [229, 150] on span "MagnaPharm pitch [DATE]" at bounding box center [203, 152] width 52 height 6
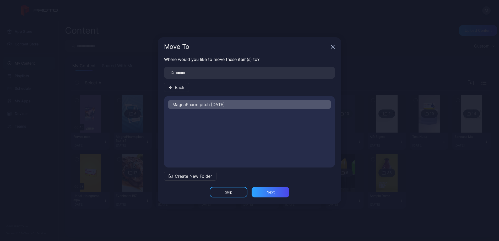
scroll to position [0, 0]
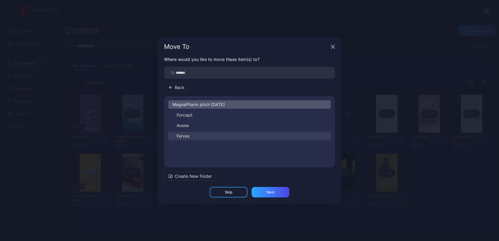
click at [214, 137] on button "Fervex" at bounding box center [249, 136] width 162 height 8
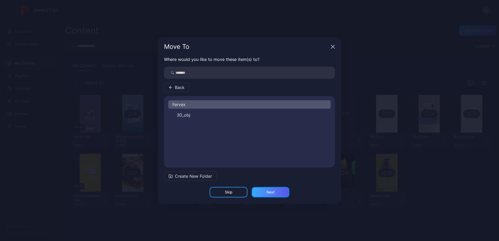
click at [271, 193] on div "Next" at bounding box center [270, 192] width 8 height 4
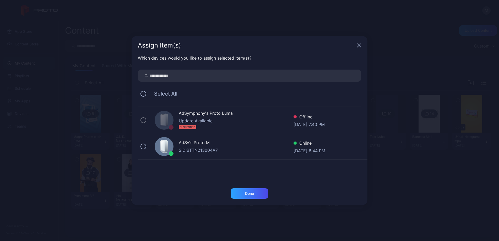
drag, startPoint x: 208, startPoint y: 145, endPoint x: 230, endPoint y: 157, distance: 24.9
click at [208, 145] on div "AdSy's Proto M" at bounding box center [236, 143] width 115 height 8
click at [257, 195] on div "Done" at bounding box center [250, 193] width 38 height 10
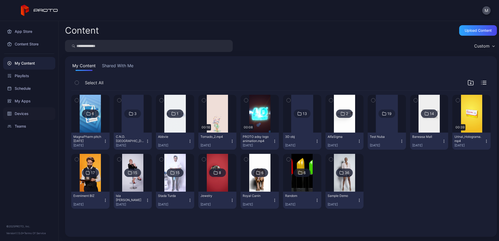
click at [36, 111] on div "Devices" at bounding box center [29, 113] width 52 height 13
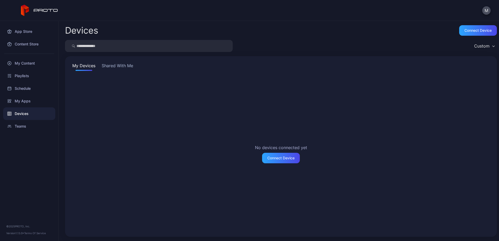
click at [123, 66] on button "Shared With Me" at bounding box center [118, 66] width 34 height 8
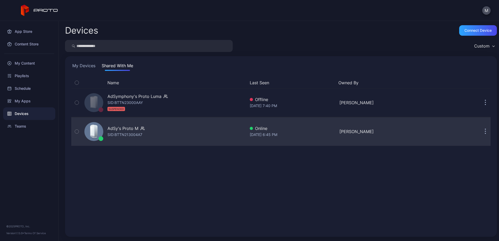
click at [151, 134] on div "AdSy's Proto M SID: BTTN213004A7" at bounding box center [163, 131] width 163 height 26
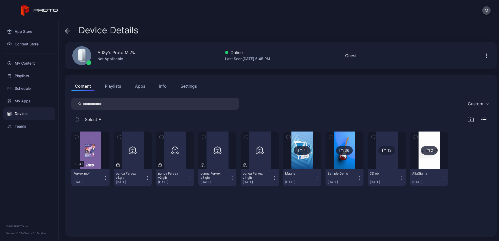
click at [78, 137] on icon "button" at bounding box center [77, 137] width 4 height 6
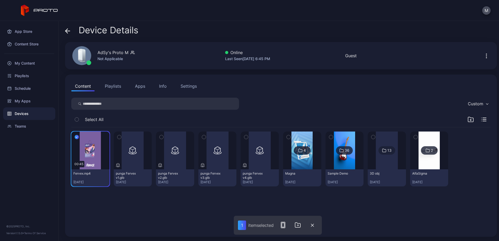
click at [121, 137] on icon "button" at bounding box center [119, 137] width 4 height 6
click at [163, 136] on icon "button" at bounding box center [162, 137] width 4 height 6
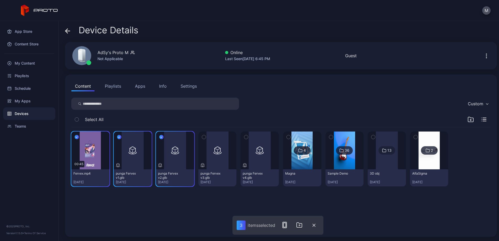
click at [206, 137] on icon "button" at bounding box center [204, 137] width 4 height 6
click at [247, 137] on icon "button" at bounding box center [246, 137] width 1 height 1
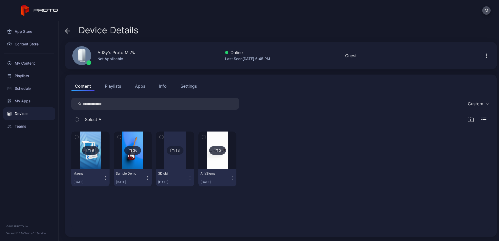
click at [97, 160] on img at bounding box center [90, 150] width 21 height 38
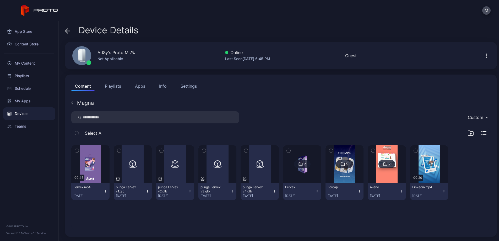
click at [76, 151] on icon "button" at bounding box center [77, 151] width 4 height 6
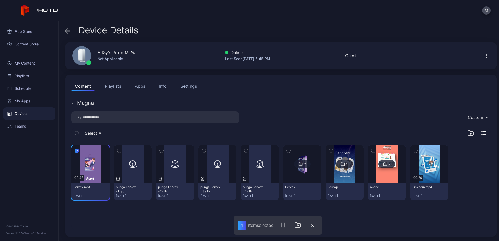
click at [120, 150] on icon "button" at bounding box center [118, 150] width 1 height 1
click at [164, 151] on div "button" at bounding box center [161, 150] width 4 height 4
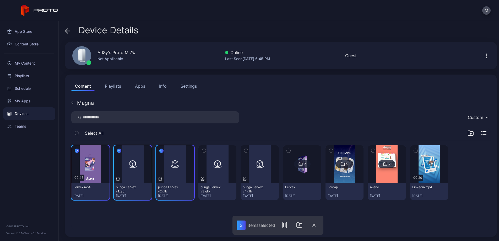
click at [206, 150] on icon "button" at bounding box center [204, 151] width 4 height 6
click at [248, 150] on icon "button" at bounding box center [246, 151] width 4 height 6
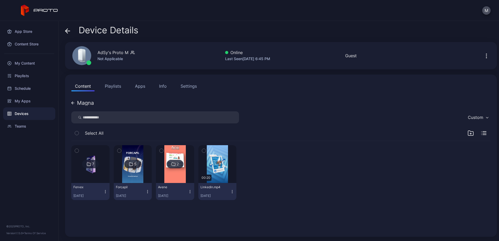
click at [239, 210] on div "7 Fervex [DATE] 5 Forcapil [DATE] 2 Avene [DATE] 00:20 Linkedin.mp4 [DATE]" at bounding box center [281, 186] width 428 height 98
click at [206, 222] on div "7 Fervex [DATE] 5 Forcapil [DATE] 2 Avene [DATE] 00:20 Linkedin.mp4 [DATE]" at bounding box center [281, 186] width 428 height 98
click at [29, 62] on div "My Content" at bounding box center [29, 63] width 52 height 13
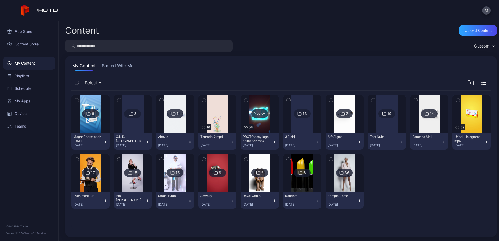
click at [268, 113] on div "Preview" at bounding box center [259, 113] width 17 height 8
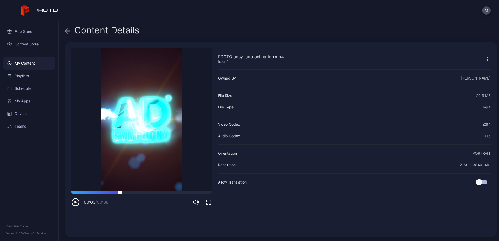
drag, startPoint x: 121, startPoint y: 193, endPoint x: 155, endPoint y: 192, distance: 33.8
click at [131, 193] on div at bounding box center [166, 191] width 92 height 3
drag, startPoint x: 178, startPoint y: 192, endPoint x: 184, endPoint y: 192, distance: 6.6
click at [181, 192] on div at bounding box center [141, 191] width 140 height 3
click at [67, 29] on icon at bounding box center [67, 31] width 2 height 4
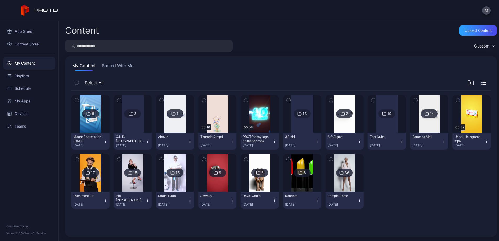
click at [248, 100] on icon "button" at bounding box center [246, 100] width 4 height 6
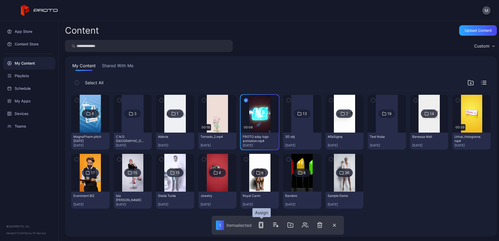
click at [261, 226] on icon "button" at bounding box center [261, 224] width 6 height 6
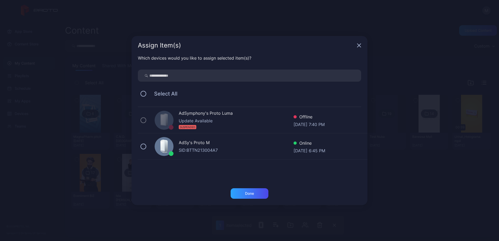
click at [205, 145] on div "AdSy's Proto M" at bounding box center [236, 143] width 115 height 8
drag, startPoint x: 256, startPoint y: 197, endPoint x: 267, endPoint y: 196, distance: 11.3
click at [256, 197] on div "Done" at bounding box center [250, 193] width 38 height 10
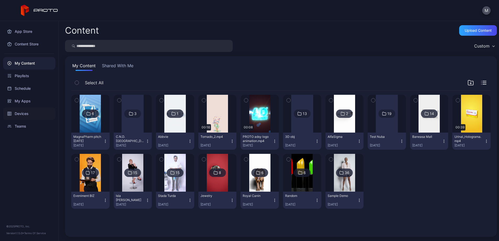
click at [30, 114] on div "Devices" at bounding box center [29, 113] width 52 height 13
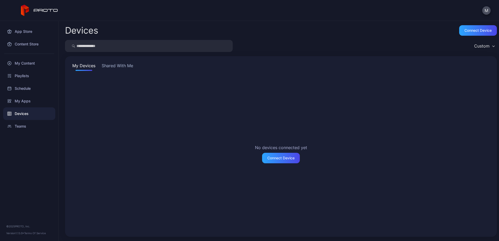
click at [117, 66] on button "Shared With Me" at bounding box center [118, 66] width 34 height 8
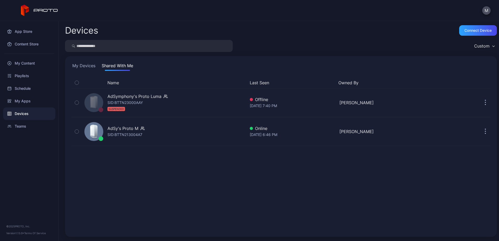
click at [146, 162] on div "Name Last Seen Owned By AdSymphony's Proto [PERSON_NAME]: BTTN23000AAY SUSPENDE…" at bounding box center [280, 153] width 419 height 153
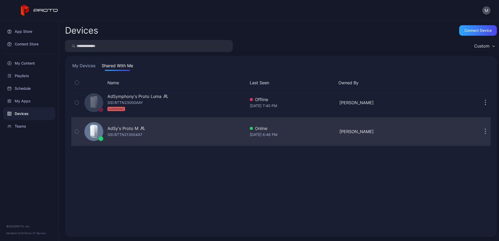
click at [153, 139] on div "AdSy's Proto M SID: BTTN213004A7" at bounding box center [163, 131] width 163 height 26
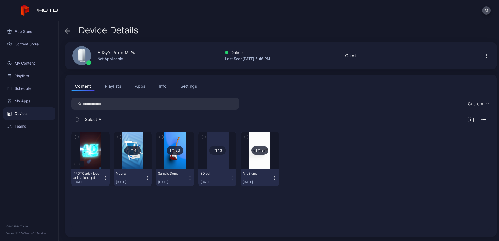
click at [142, 164] on img at bounding box center [132, 150] width 21 height 38
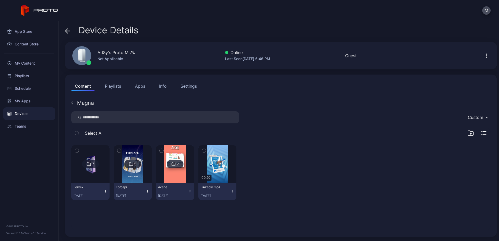
click at [303, 203] on div "7 Fervex [DATE] 5 Forcapil [DATE] 2 Avene [DATE] 00:20 Linkedin.mp4 [DATE]" at bounding box center [280, 172] width 419 height 63
click at [85, 153] on img at bounding box center [90, 164] width 21 height 38
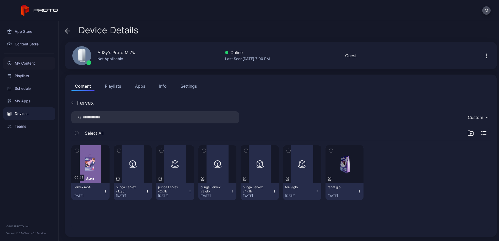
click at [28, 62] on div "My Content" at bounding box center [29, 63] width 52 height 13
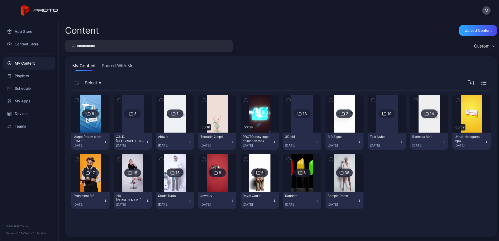
click at [94, 115] on div "6" at bounding box center [93, 113] width 2 height 5
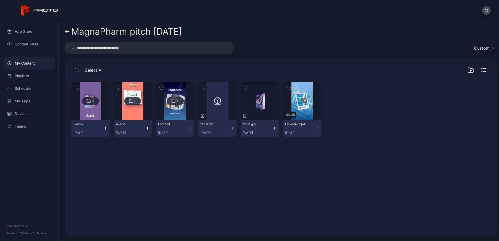
click at [95, 106] on img at bounding box center [90, 101] width 21 height 38
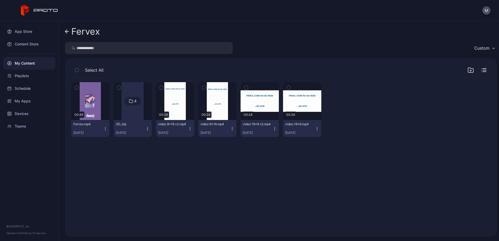
click at [76, 86] on icon "button" at bounding box center [77, 88] width 4 height 6
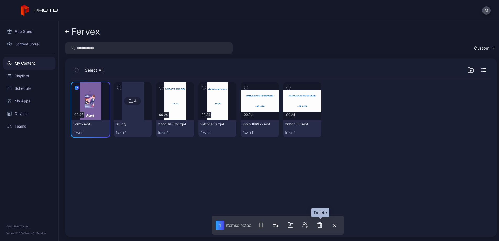
click at [320, 223] on icon "button" at bounding box center [320, 224] width 4 height 5
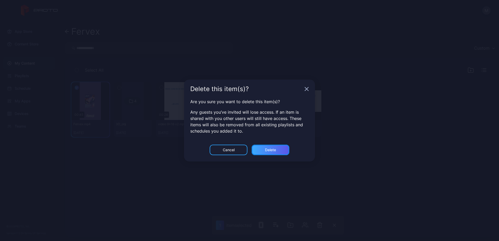
click at [274, 151] on div "Delete" at bounding box center [270, 150] width 11 height 4
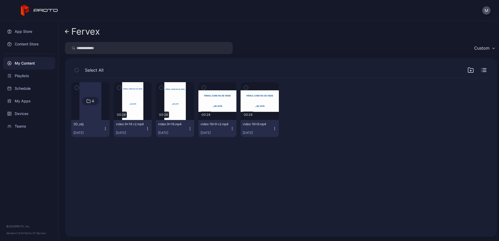
click at [69, 34] on link "Fervex" at bounding box center [82, 31] width 35 height 13
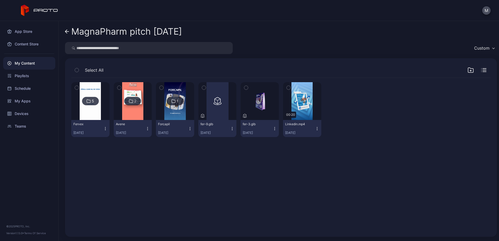
click at [69, 34] on icon at bounding box center [67, 31] width 4 height 4
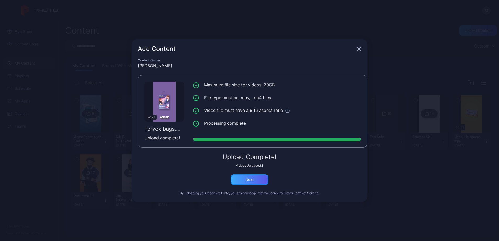
click at [258, 182] on div "Next" at bounding box center [250, 179] width 38 height 10
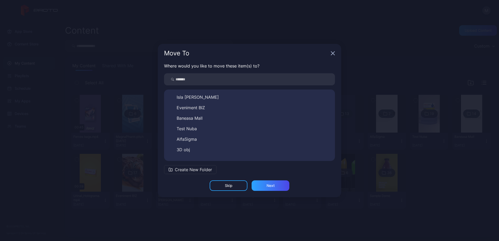
scroll to position [92, 0]
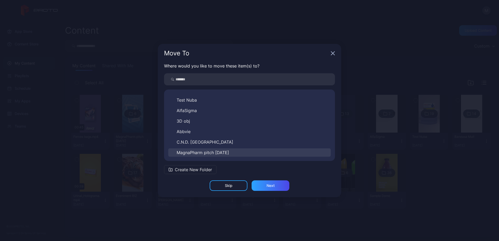
click at [222, 151] on span "MagnaPharm pitch [DATE]" at bounding box center [203, 152] width 52 height 6
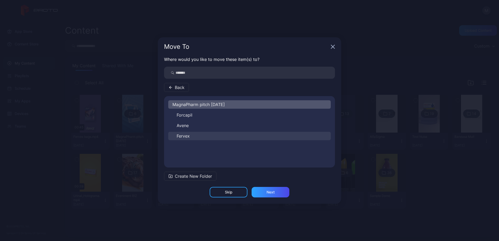
click at [189, 135] on span "Fervex" at bounding box center [183, 136] width 13 height 6
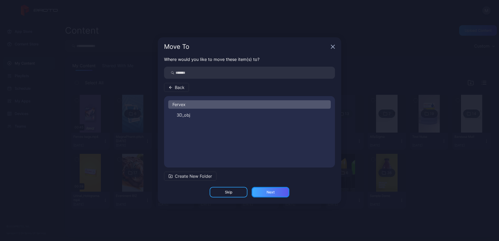
click at [273, 192] on div "Next" at bounding box center [270, 192] width 8 height 4
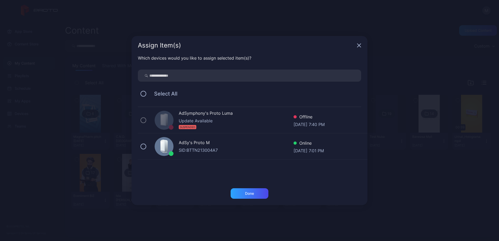
click at [188, 143] on div "AdSy's Proto M" at bounding box center [236, 143] width 115 height 8
click at [261, 193] on div "Done" at bounding box center [250, 193] width 38 height 10
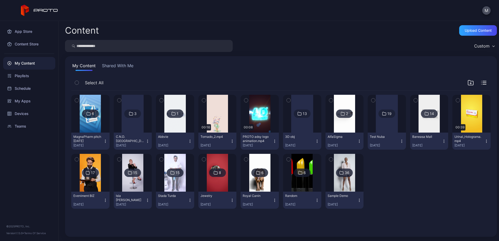
click at [90, 108] on img at bounding box center [90, 114] width 21 height 38
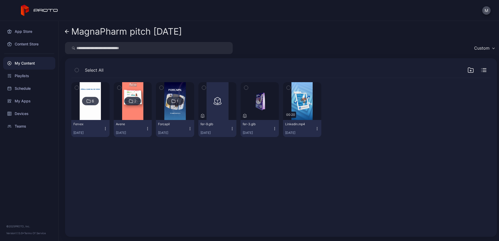
click at [290, 87] on icon "button" at bounding box center [289, 88] width 4 height 6
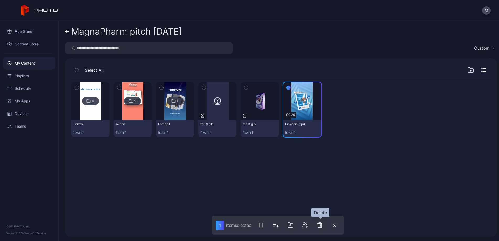
click at [321, 223] on icon "button" at bounding box center [320, 224] width 6 height 6
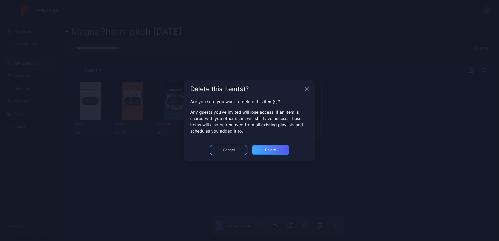
click at [267, 151] on div "Delete" at bounding box center [270, 150] width 11 height 4
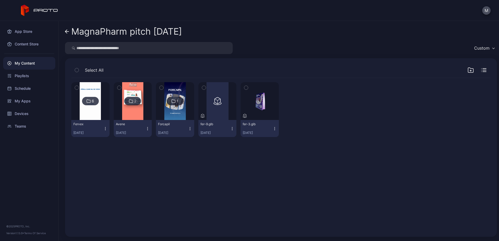
click at [248, 88] on icon "button" at bounding box center [246, 88] width 4 height 6
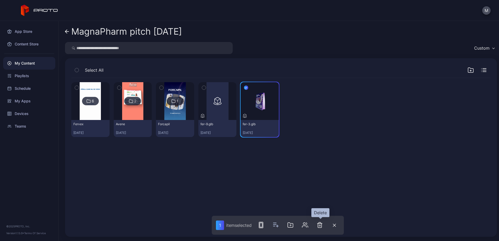
click at [320, 224] on icon "button" at bounding box center [320, 224] width 6 height 6
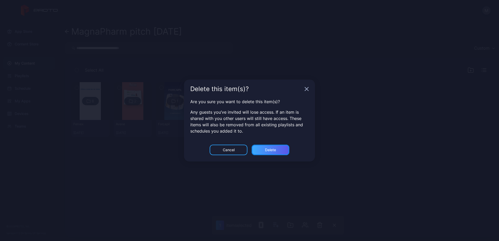
click at [278, 149] on div "Delete" at bounding box center [271, 149] width 38 height 10
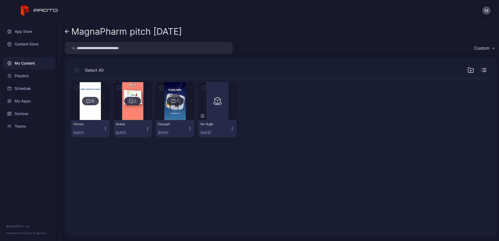
click at [93, 102] on div "6" at bounding box center [90, 101] width 17 height 8
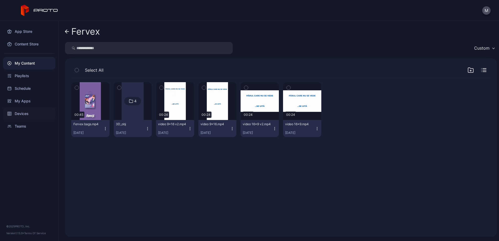
click at [33, 112] on div "Devices" at bounding box center [29, 113] width 52 height 13
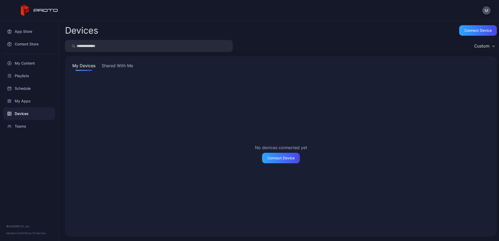
click at [128, 69] on button "Shared With Me" at bounding box center [118, 66] width 34 height 8
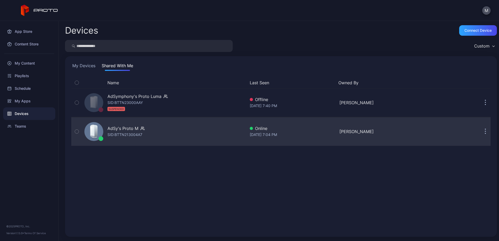
click at [143, 127] on icon "button" at bounding box center [142, 128] width 4 height 5
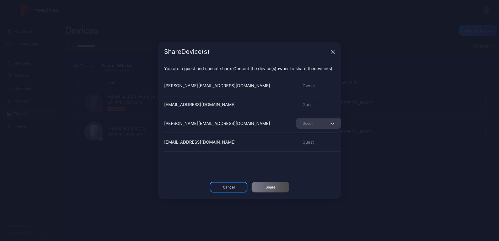
click at [334, 50] on icon "button" at bounding box center [332, 51] width 3 height 3
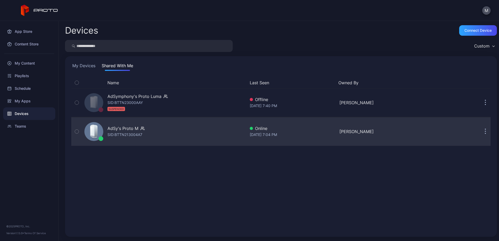
click at [129, 129] on div "AdSy's Proto M" at bounding box center [122, 128] width 31 height 6
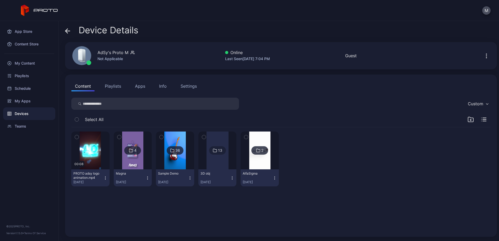
click at [143, 156] on img at bounding box center [132, 150] width 21 height 38
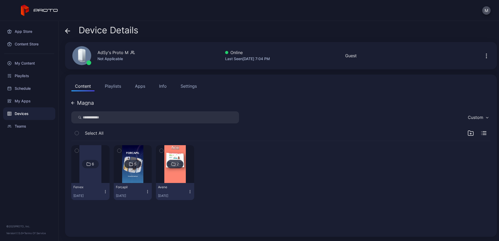
click at [90, 173] on div at bounding box center [90, 164] width 22 height 38
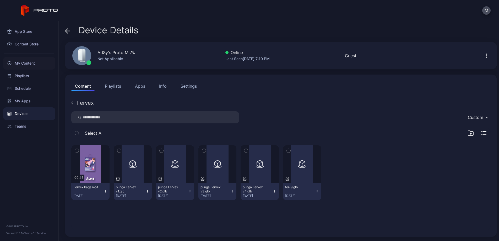
click at [36, 62] on div "My Content" at bounding box center [29, 63] width 52 height 13
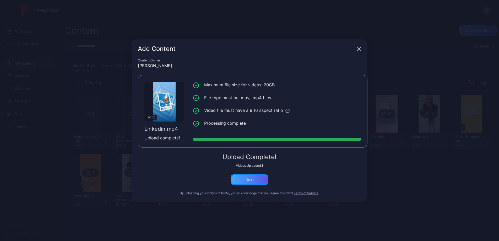
click at [259, 179] on div "Next" at bounding box center [250, 179] width 38 height 10
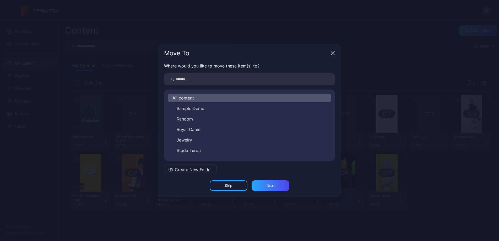
scroll to position [92, 0]
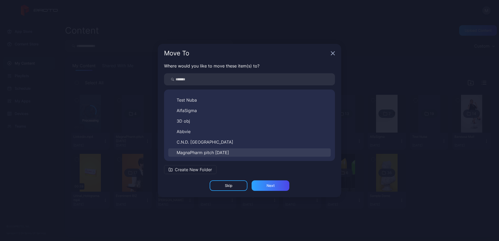
click at [238, 149] on button "MagnaPharm pitch [DATE]" at bounding box center [249, 152] width 162 height 8
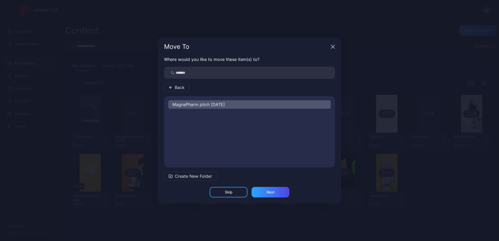
scroll to position [0, 0]
click at [271, 197] on div "Next" at bounding box center [271, 192] width 38 height 10
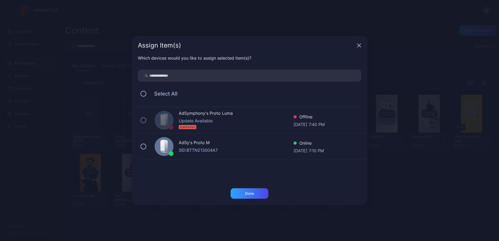
click at [220, 148] on div "SID: BTTN213004A7" at bounding box center [236, 150] width 115 height 6
click at [256, 193] on div "Done" at bounding box center [250, 193] width 38 height 10
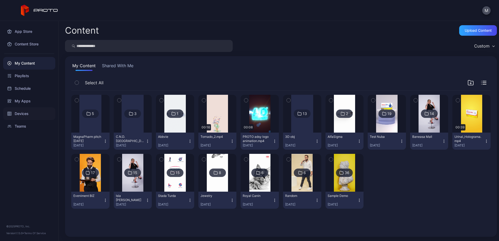
click at [34, 113] on div "Devices" at bounding box center [29, 113] width 52 height 13
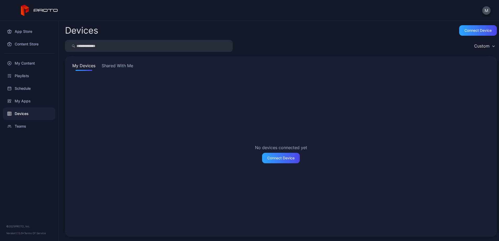
click at [123, 67] on button "Shared With Me" at bounding box center [118, 66] width 34 height 8
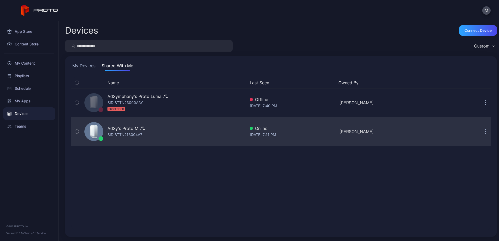
click at [175, 132] on div "AdSy's Proto M SID: BTTN213004A7" at bounding box center [163, 131] width 163 height 26
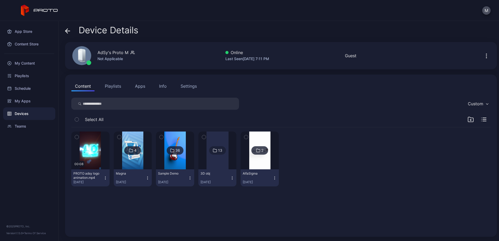
click at [270, 161] on img at bounding box center [259, 150] width 21 height 38
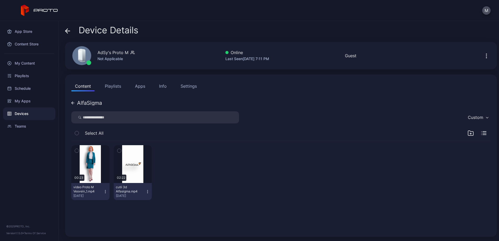
click at [69, 32] on icon at bounding box center [67, 30] width 5 height 5
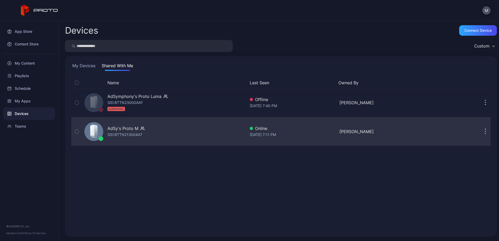
click at [144, 133] on div "AdSy's Proto M SID: BTTN213004A7" at bounding box center [163, 131] width 163 height 26
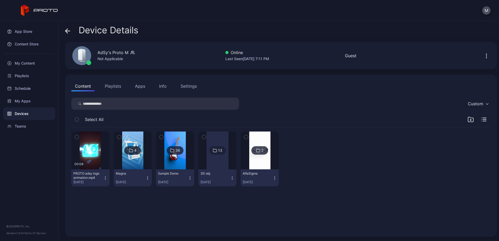
click at [143, 162] on img at bounding box center [132, 150] width 21 height 38
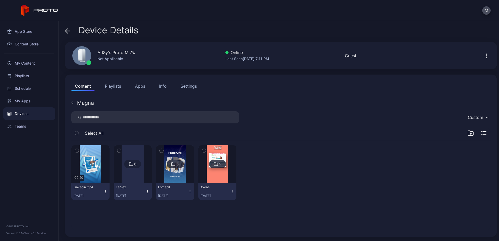
click at [326, 192] on div "00:20 Linkedin.mp4 [DATE] 6 Fervex [DATE] 5 Forcapil [DATE][GEOGRAPHIC_DATA] [D…" at bounding box center [280, 172] width 419 height 63
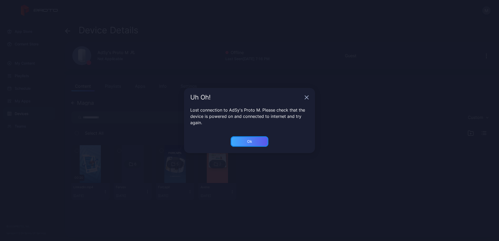
click at [241, 137] on div "Ok" at bounding box center [250, 141] width 38 height 10
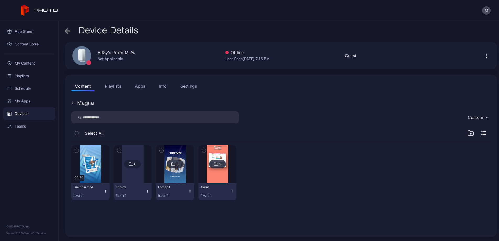
click at [315, 117] on div "Custom" at bounding box center [280, 117] width 419 height 12
